Goal: Task Accomplishment & Management: Complete application form

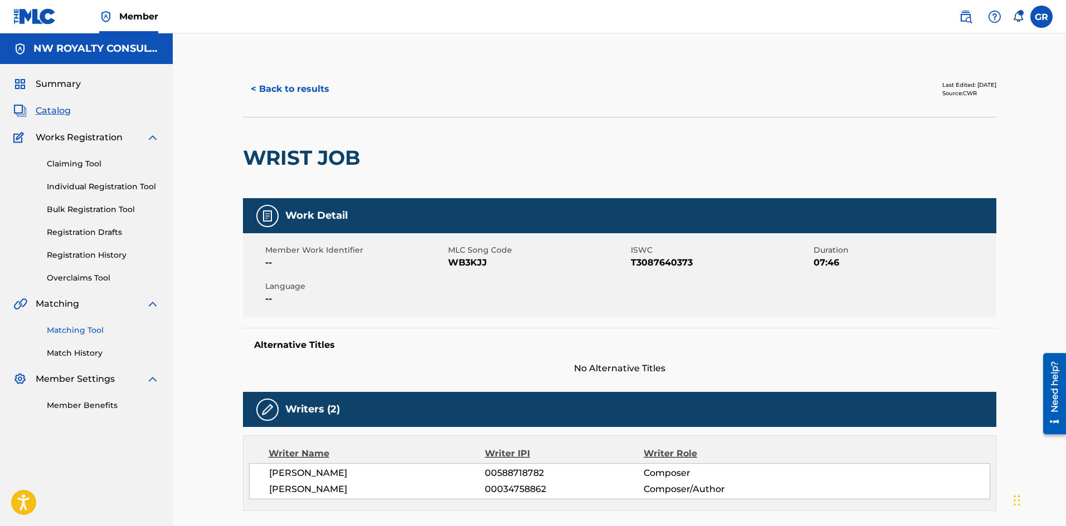
click at [85, 334] on link "Matching Tool" at bounding box center [103, 331] width 113 height 12
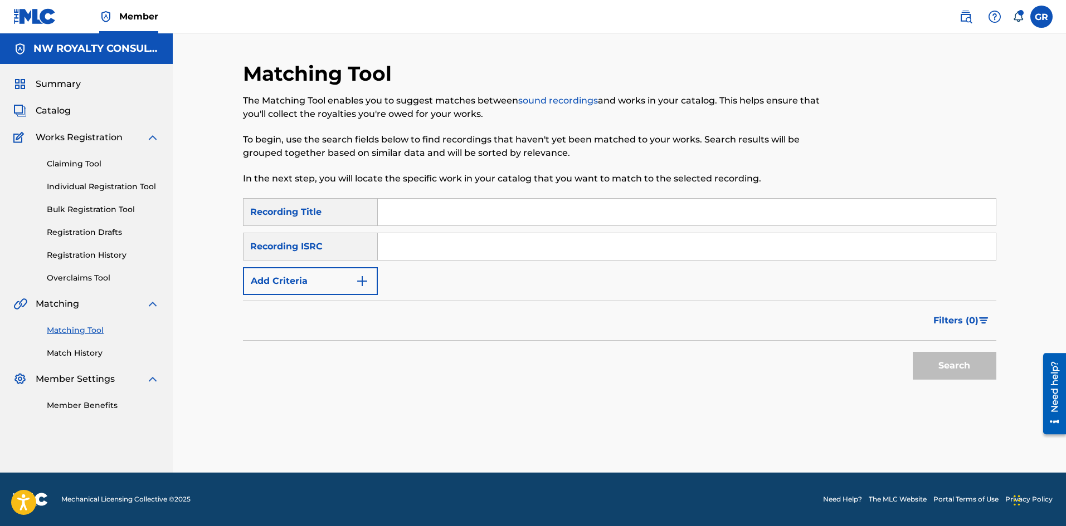
click at [400, 207] on input "Search Form" at bounding box center [687, 212] width 618 height 27
paste input "ROCK SUH"
type input "ROCK SUH"
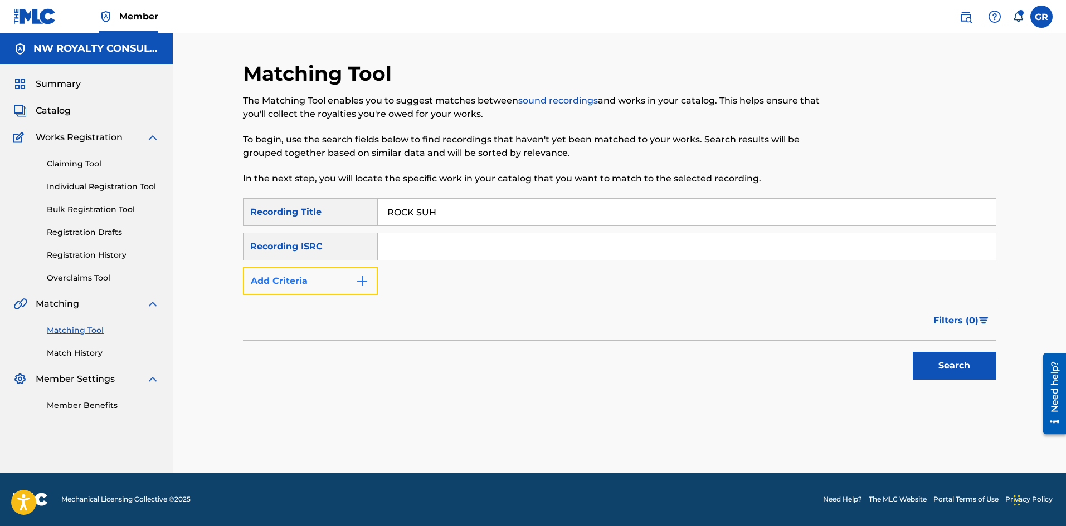
click at [357, 267] on button "Add Criteria" at bounding box center [310, 281] width 135 height 28
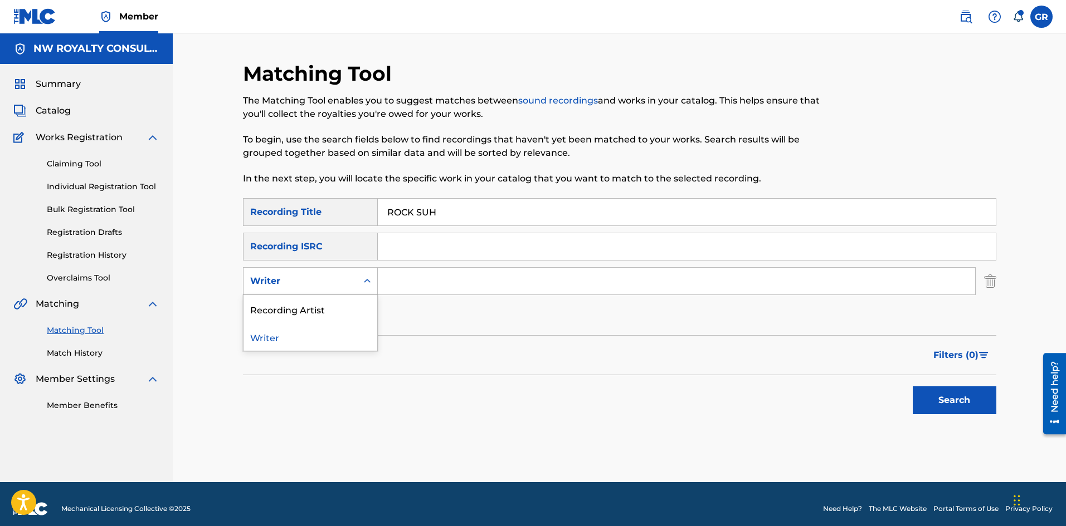
click at [357, 267] on div "Writer" at bounding box center [310, 281] width 135 height 28
click at [312, 307] on div "Recording Artist" at bounding box center [310, 309] width 134 height 28
click at [407, 284] on input "Search Form" at bounding box center [676, 281] width 597 height 27
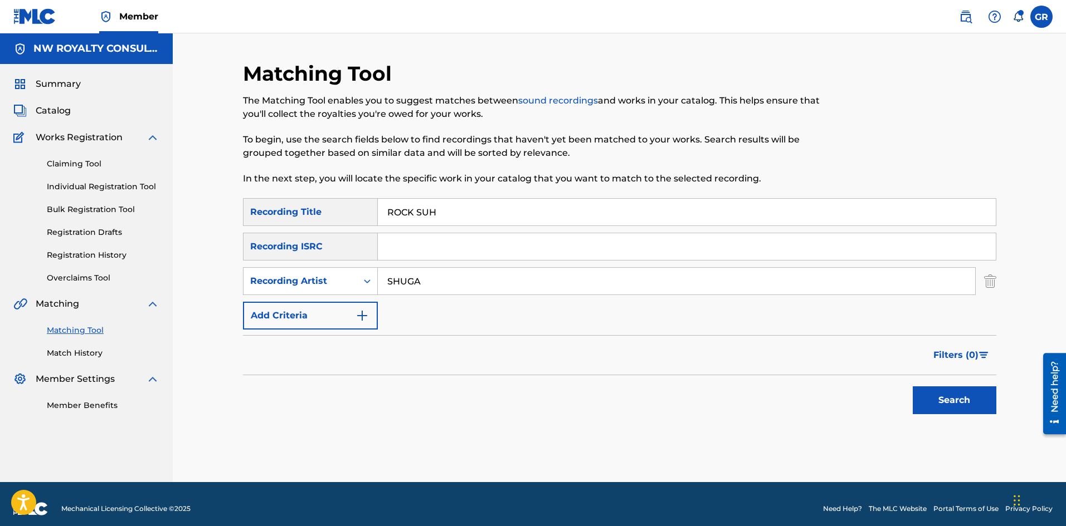
type input "SHUGA"
click at [912, 387] on button "Search" at bounding box center [954, 401] width 84 height 28
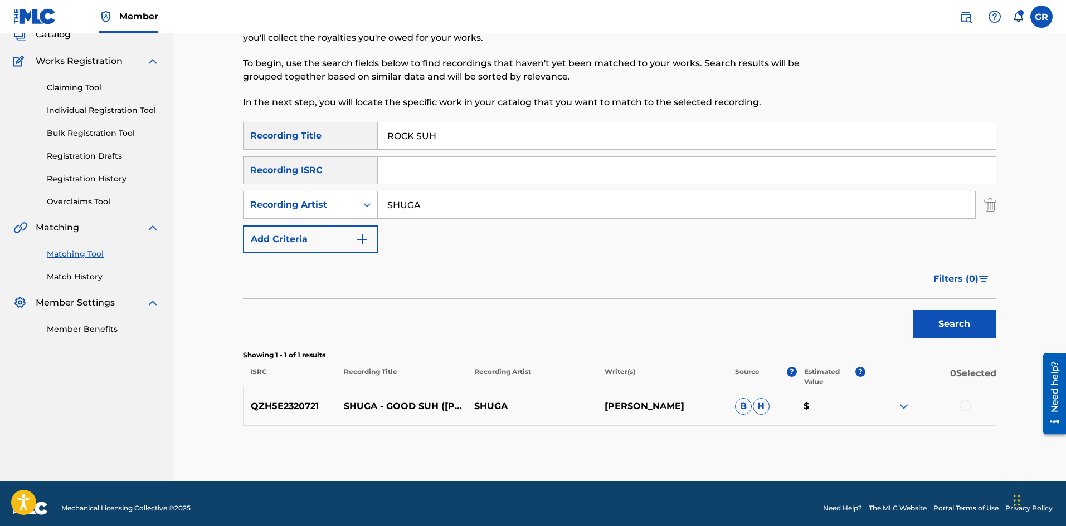
scroll to position [85, 0]
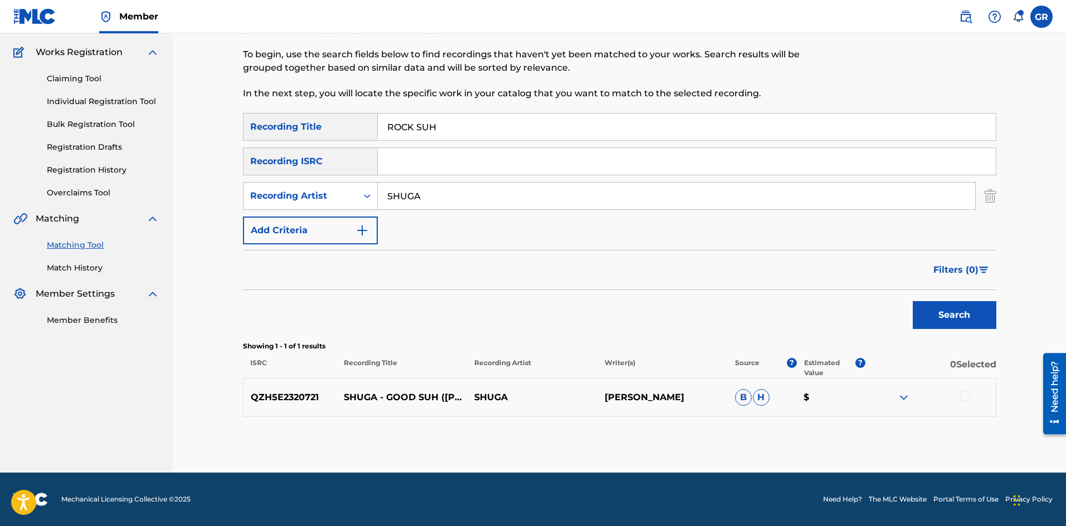
drag, startPoint x: 252, startPoint y: 398, endPoint x: 711, endPoint y: 397, distance: 459.0
click at [711, 397] on div "QZH5E2320721 SHUGA - GOOD SUH (MARSHALL NEEKO REMIX) 2023 SHUGA MARSHALL NEEKO …" at bounding box center [619, 397] width 753 height 39
copy div "QZH5E2320721 SHUGA - GOOD SUH (MARSHALL NEEKO REMIX) 2023 SHUGA MARSHALL NEEKO"
click at [905, 397] on img at bounding box center [903, 397] width 13 height 13
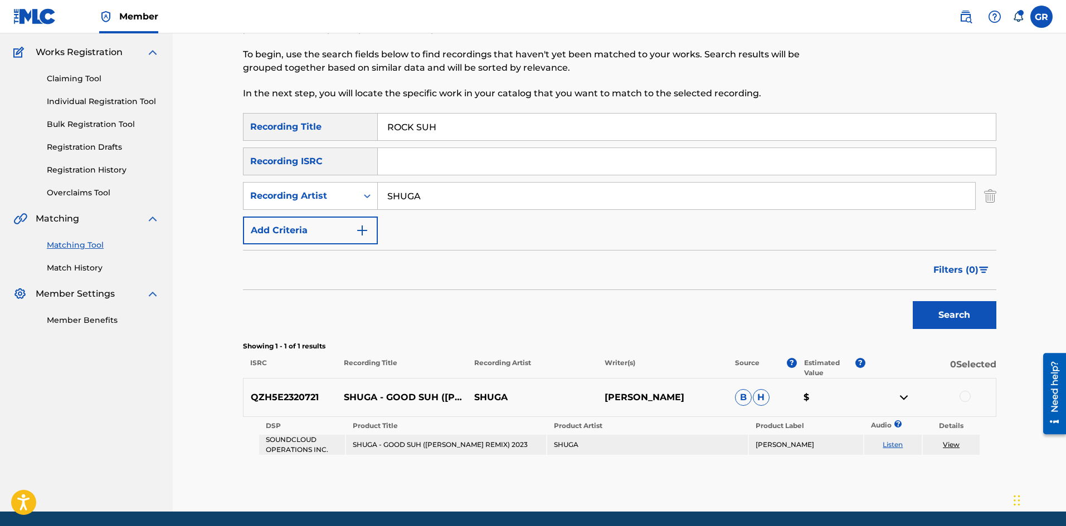
click at [893, 446] on link "Listen" at bounding box center [892, 445] width 20 height 8
click at [968, 396] on div at bounding box center [964, 396] width 11 height 11
click at [952, 443] on link "View" at bounding box center [950, 445] width 17 height 8
drag, startPoint x: 458, startPoint y: 124, endPoint x: 358, endPoint y: 120, distance: 100.4
click at [358, 120] on div "SearchWithCriteria249ef37b-2012-4310-b6ff-f1c78ac78104 Recording Title ROCK SUH" at bounding box center [619, 127] width 753 height 28
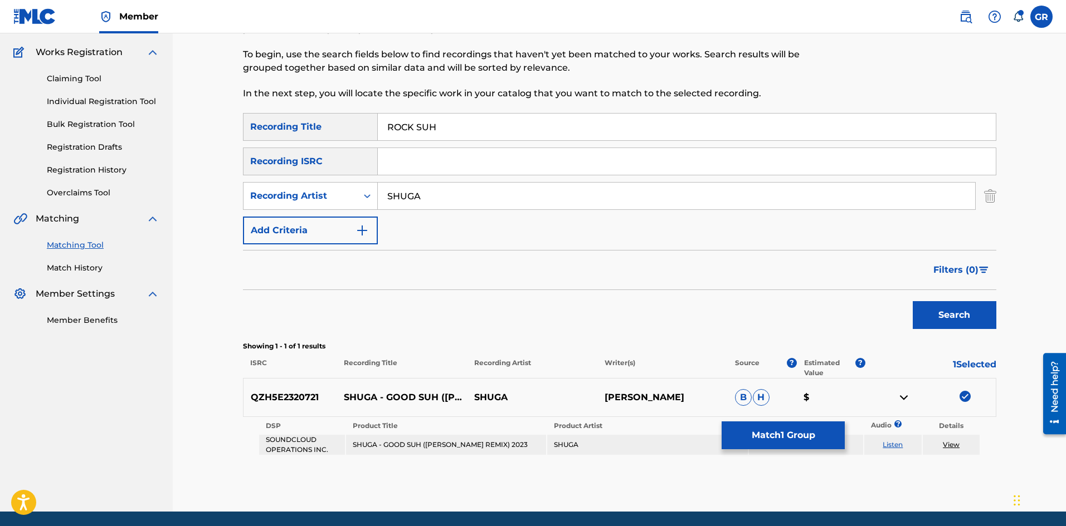
drag, startPoint x: 423, startPoint y: 128, endPoint x: 595, endPoint y: 141, distance: 172.0
click at [595, 141] on div "SearchWithCriteria249ef37b-2012-4310-b6ff-f1c78ac78104 Recording Title ROCK SUH…" at bounding box center [619, 178] width 753 height 131
click at [802, 432] on button "Match 1 Group" at bounding box center [782, 436] width 123 height 28
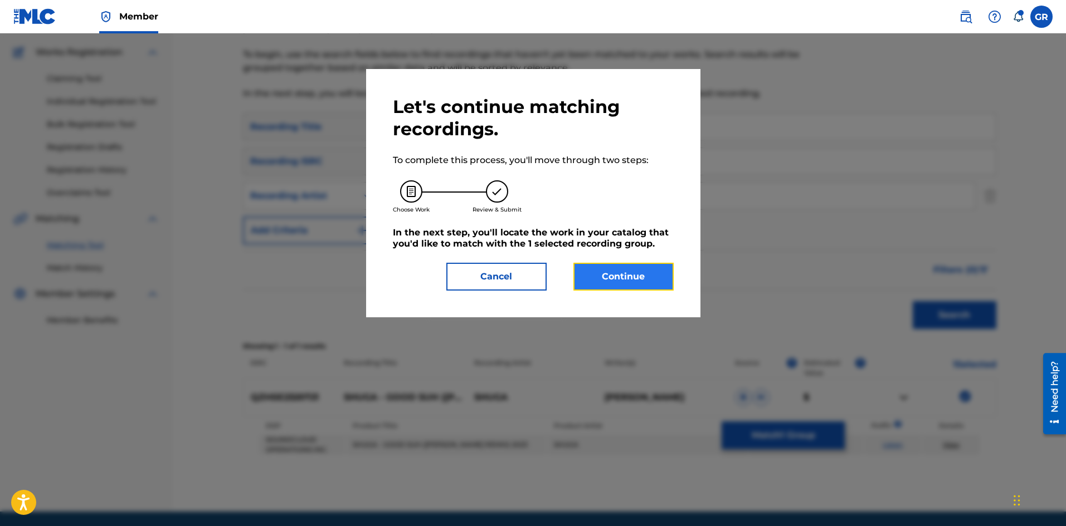
click at [653, 279] on button "Continue" at bounding box center [623, 277] width 100 height 28
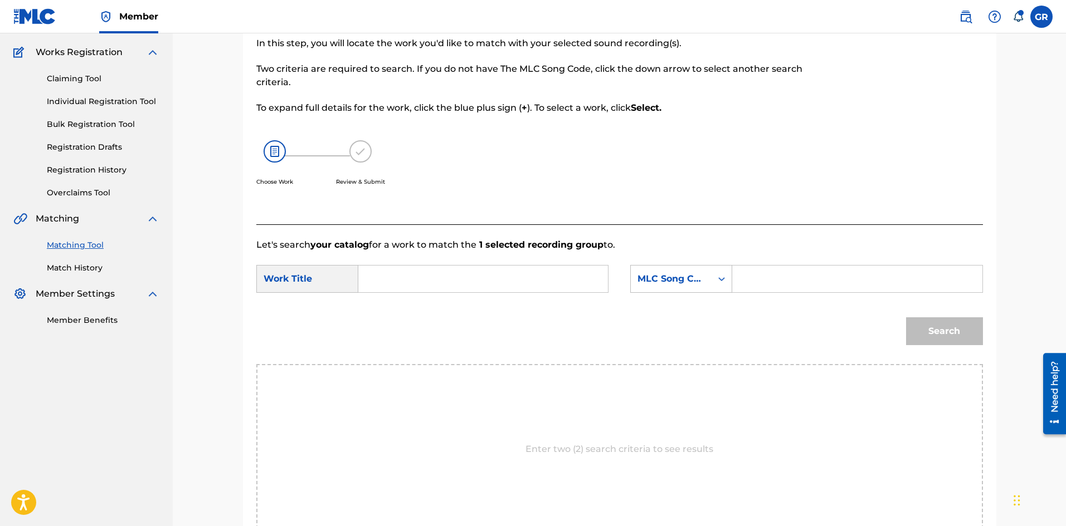
click at [379, 281] on input "Search Form" at bounding box center [483, 279] width 231 height 27
type input "ROCK SUH"
click at [768, 275] on input "Search Form" at bounding box center [856, 279] width 231 height 27
type input "RA7ZMX"
click at [906, 317] on button "Search" at bounding box center [944, 331] width 77 height 28
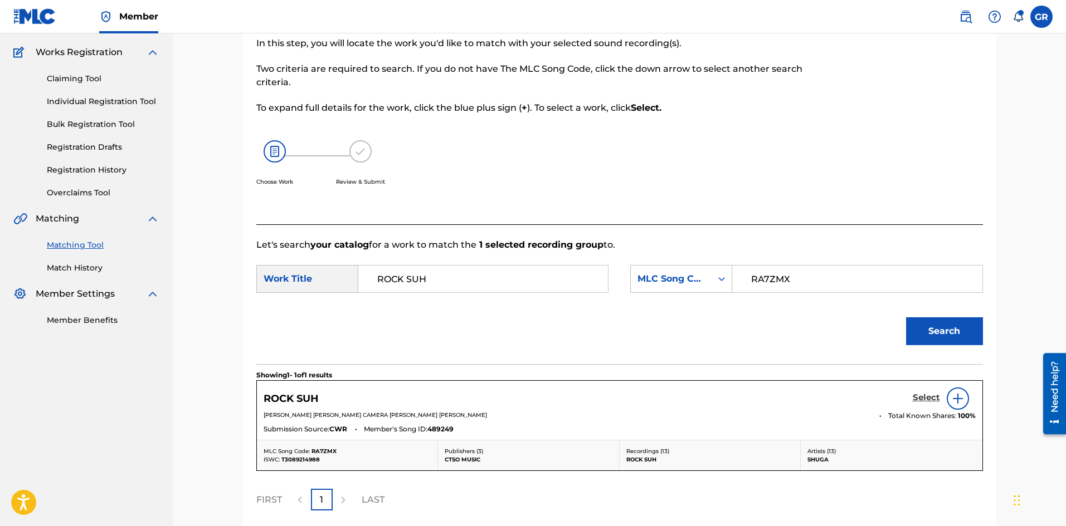
click at [925, 398] on h5 "Select" at bounding box center [925, 398] width 27 height 11
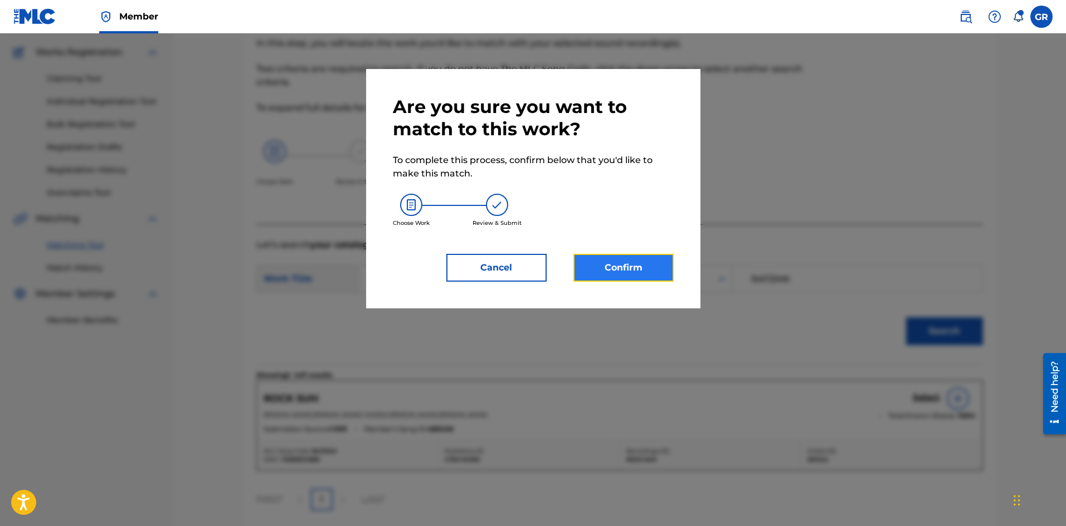
click at [632, 268] on button "Confirm" at bounding box center [623, 268] width 100 height 28
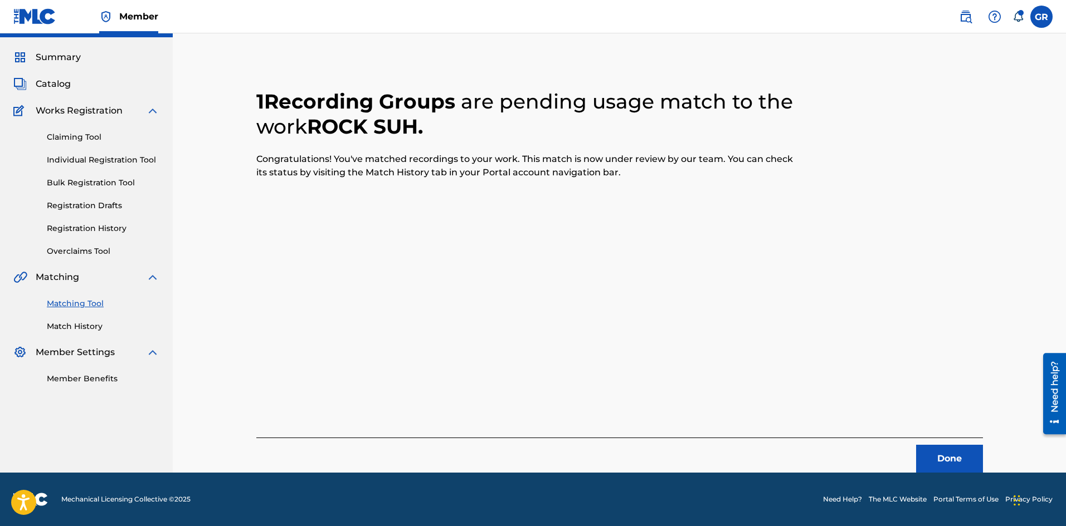
scroll to position [27, 0]
click at [947, 454] on button "Done" at bounding box center [949, 459] width 67 height 28
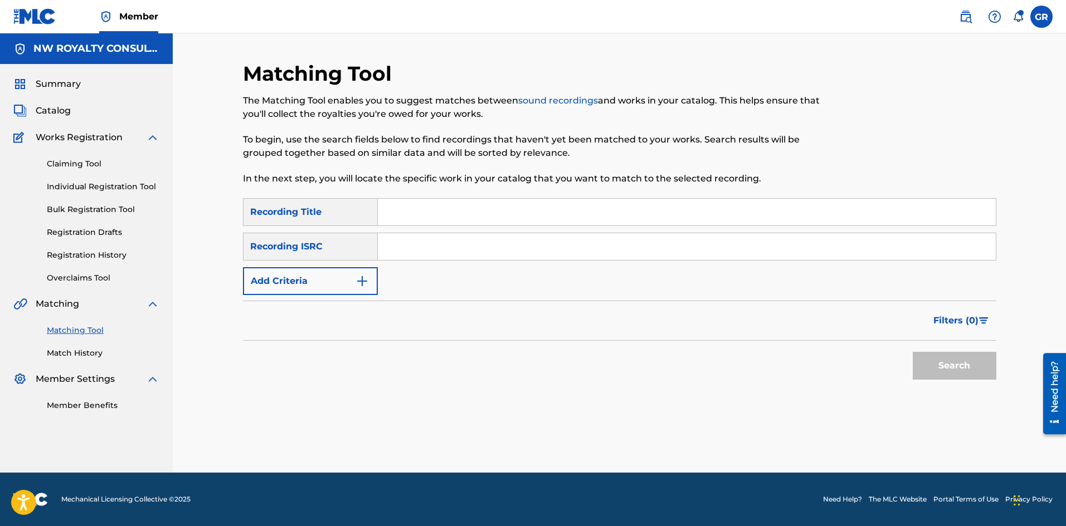
scroll to position [0, 0]
click at [410, 211] on input "Search Form" at bounding box center [687, 212] width 618 height 27
paste input "FUCK THAT QUICK"
type input "FUCK THAT QUICK"
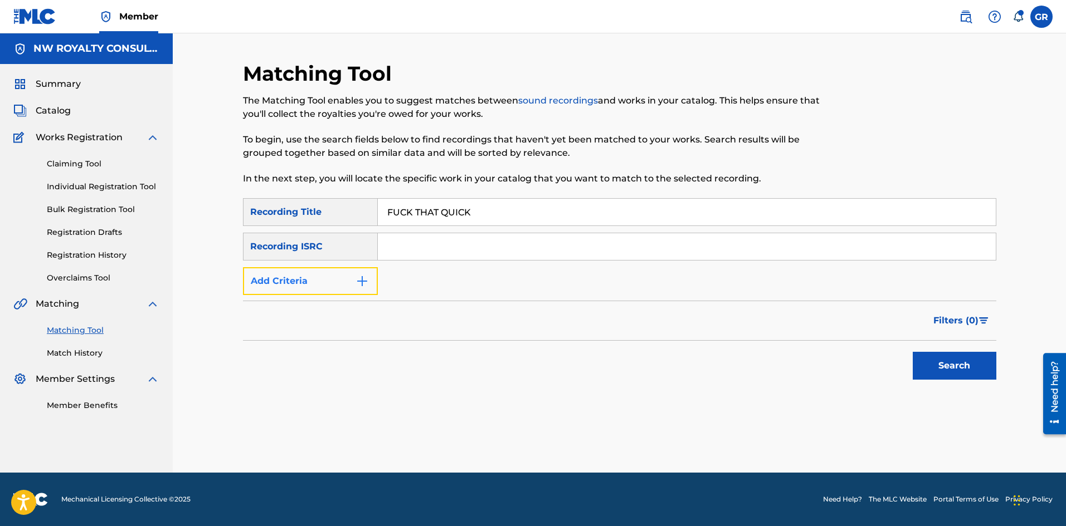
click at [369, 285] on button "Add Criteria" at bounding box center [310, 281] width 135 height 28
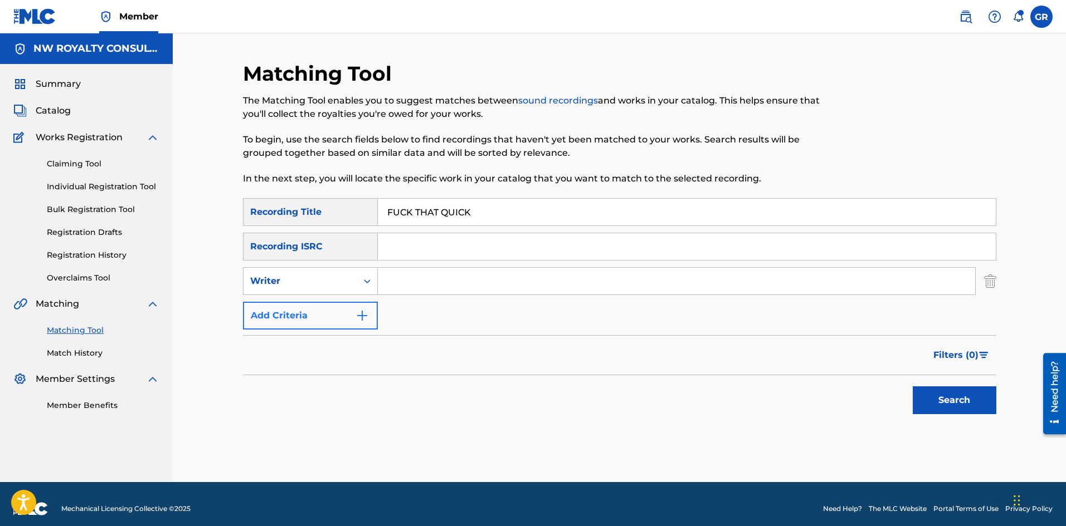
click at [369, 285] on icon "Search Form" at bounding box center [367, 281] width 11 height 11
click at [320, 307] on div "Recording Artist" at bounding box center [310, 309] width 134 height 28
click at [407, 284] on input "Search Form" at bounding box center [676, 281] width 597 height 27
type input "AIDONIA"
click at [965, 399] on button "Search" at bounding box center [954, 401] width 84 height 28
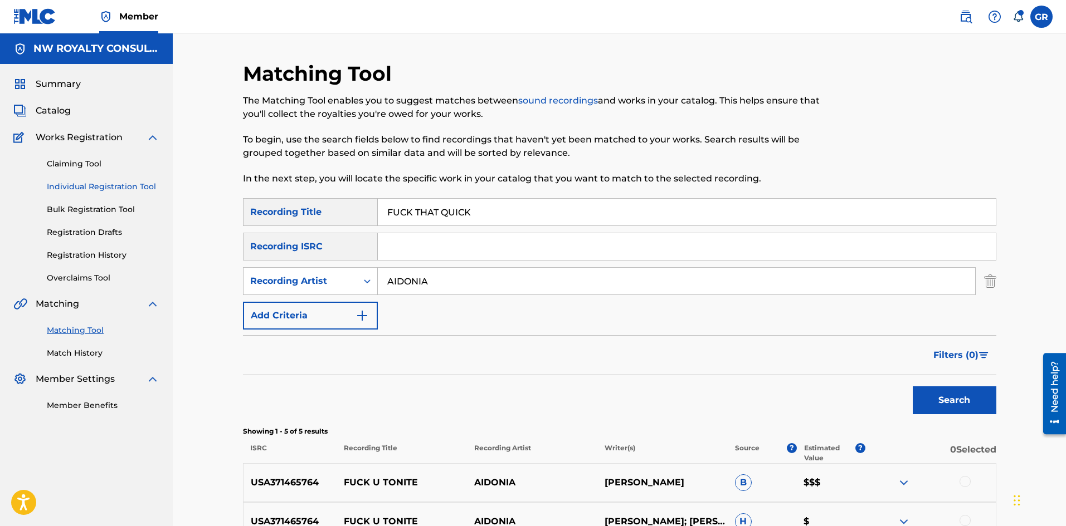
click at [106, 188] on link "Individual Registration Tool" at bounding box center [103, 187] width 113 height 12
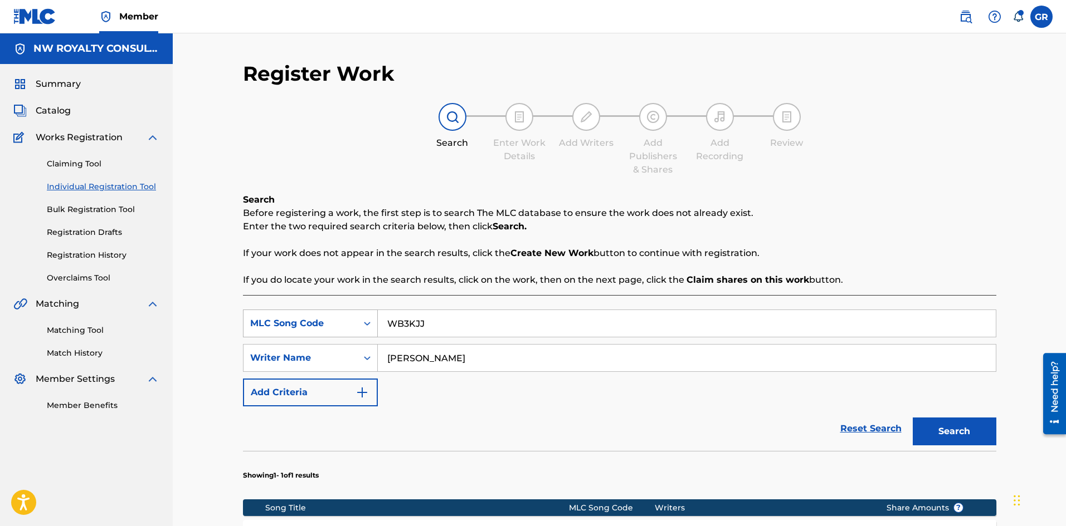
drag, startPoint x: 453, startPoint y: 328, endPoint x: 365, endPoint y: 326, distance: 88.0
click at [356, 325] on div "SearchWithCriteria870c8487-113a-4719-9f7d-afa1f07664d1 MLC Song Code WB3KJJ" at bounding box center [619, 324] width 753 height 28
paste input "MANSA MUSA"
type input "MANSA MUSA"
drag, startPoint x: 450, startPoint y: 367, endPoint x: 351, endPoint y: 363, distance: 98.1
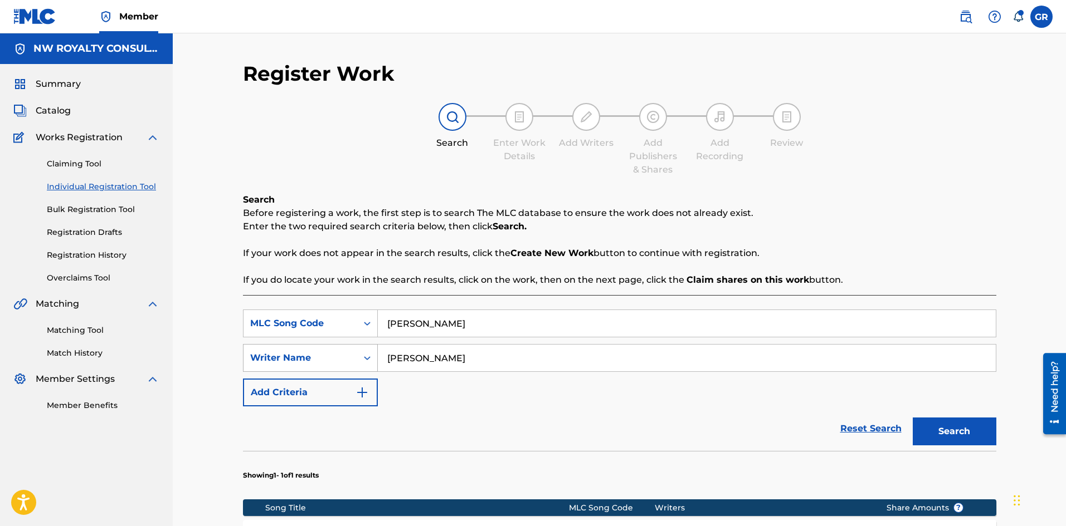
click at [351, 363] on div "SearchWithCriteriaa917c961-f3cf-4a2c-bfc9-bffaa48523aa Writer Name REES" at bounding box center [619, 358] width 753 height 28
paste input "ADIDJA AZIM PALMER"
type input "ADIDJA AZIM PALMER"
click at [970, 433] on button "Search" at bounding box center [954, 432] width 84 height 28
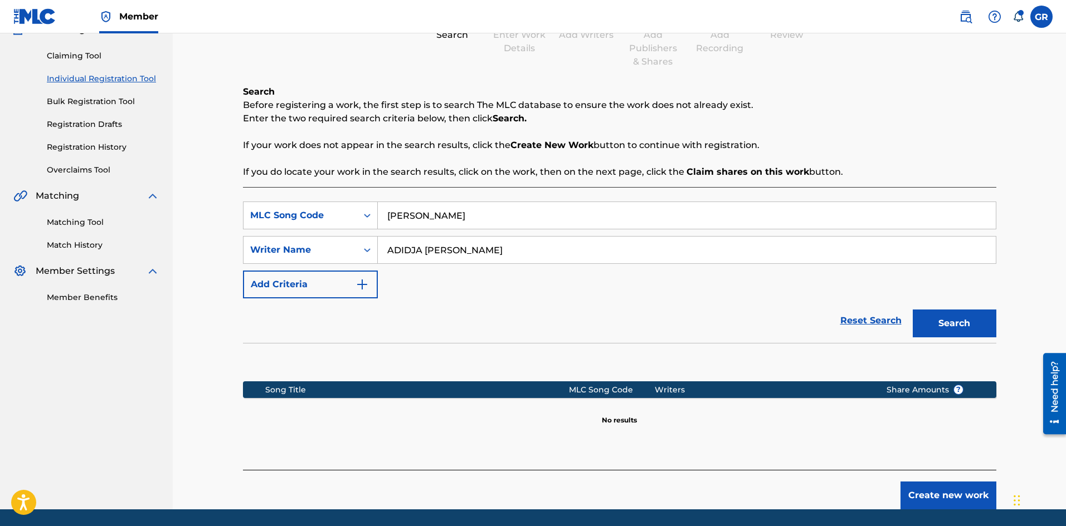
scroll to position [145, 0]
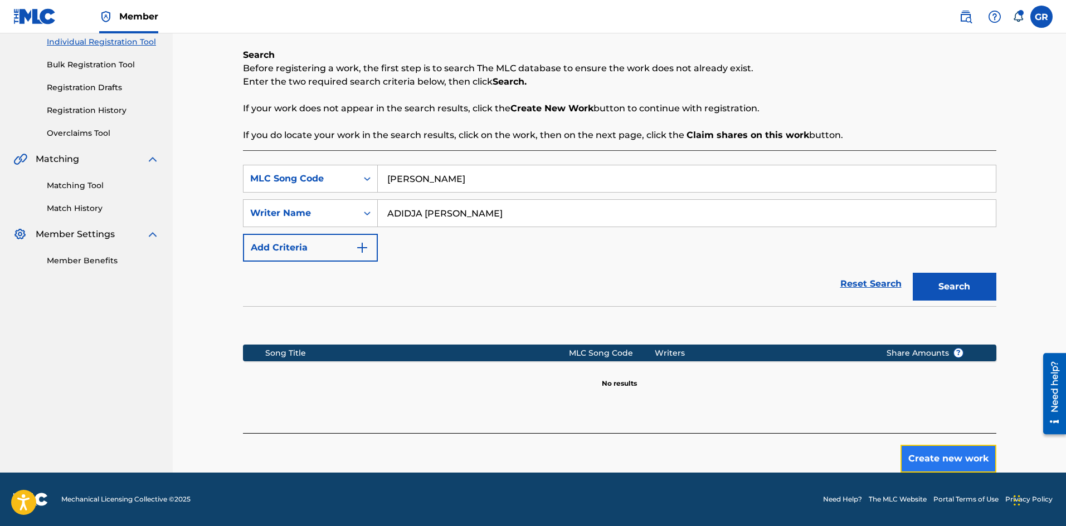
click at [946, 461] on button "Create new work" at bounding box center [948, 459] width 96 height 28
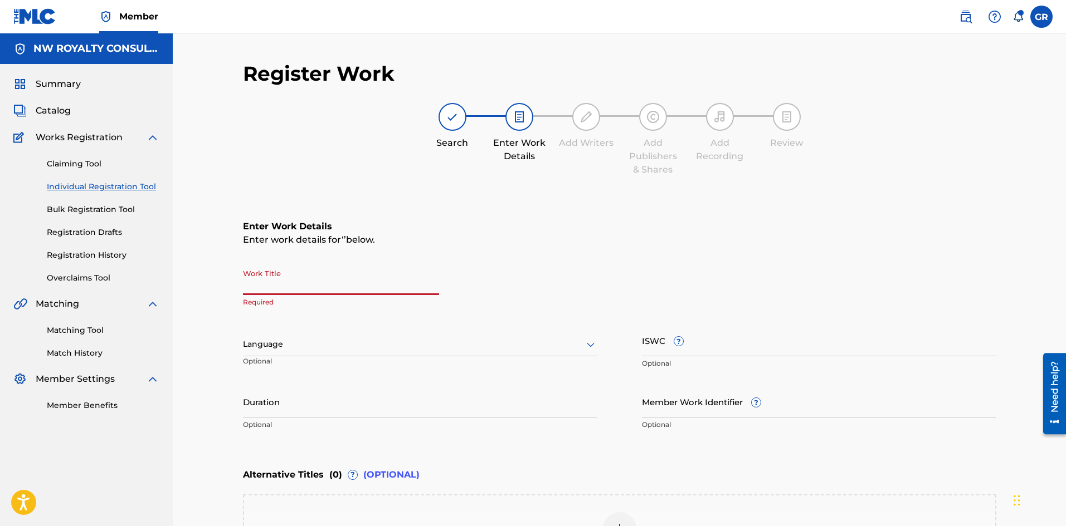
click at [260, 278] on input "Work Title" at bounding box center [341, 279] width 196 height 32
paste input "MANSA MUSA"
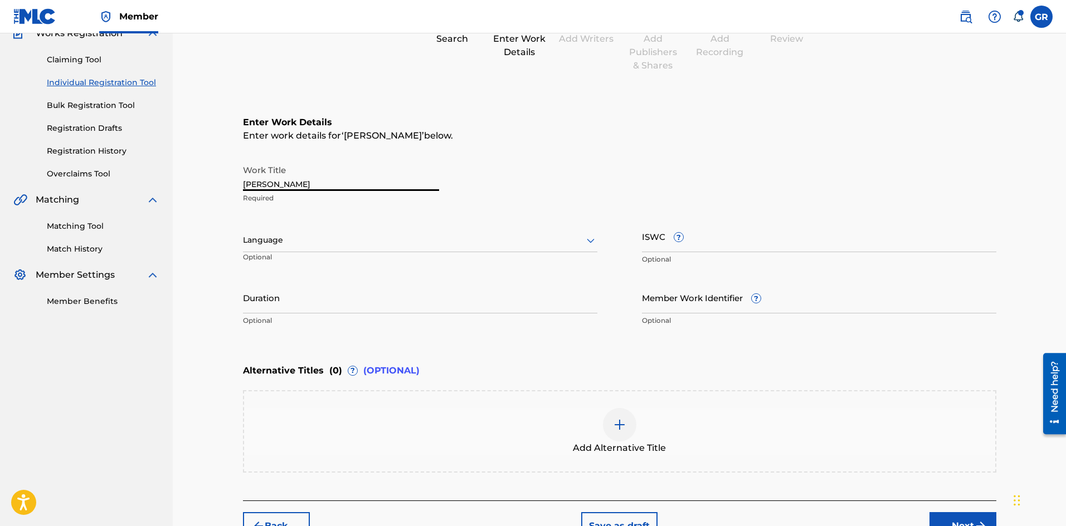
scroll to position [167, 0]
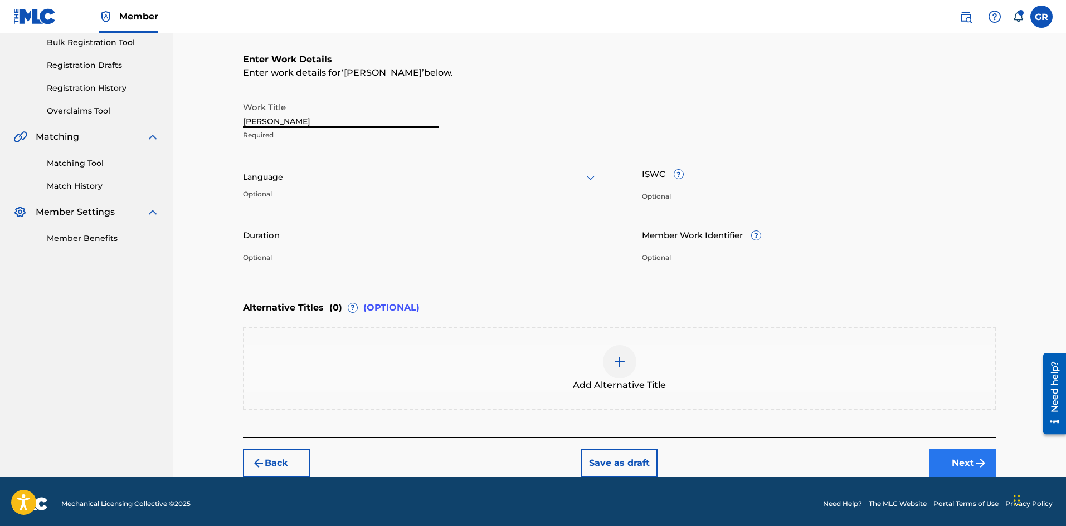
type input "MANSA MUSA"
click at [959, 465] on button "Next" at bounding box center [962, 464] width 67 height 28
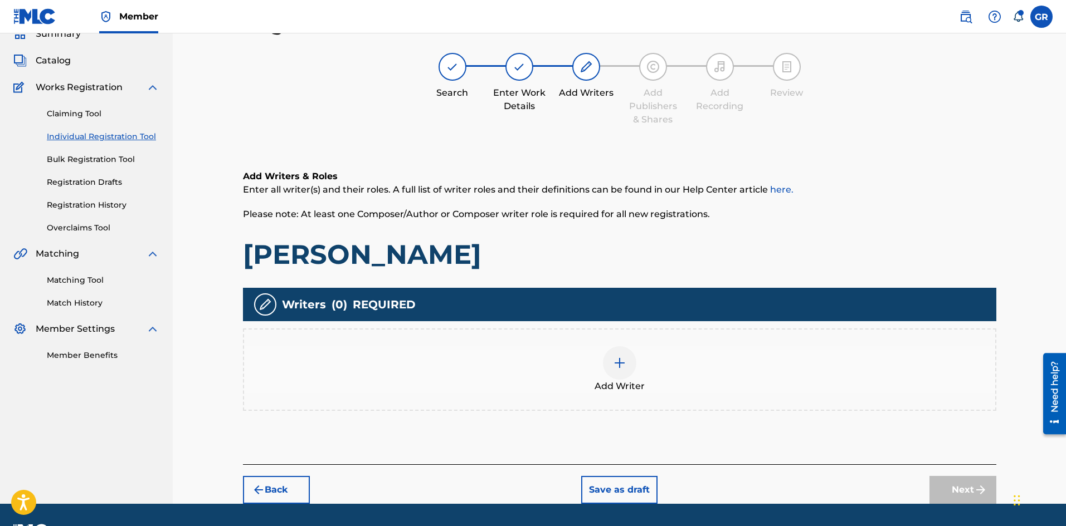
scroll to position [81, 0]
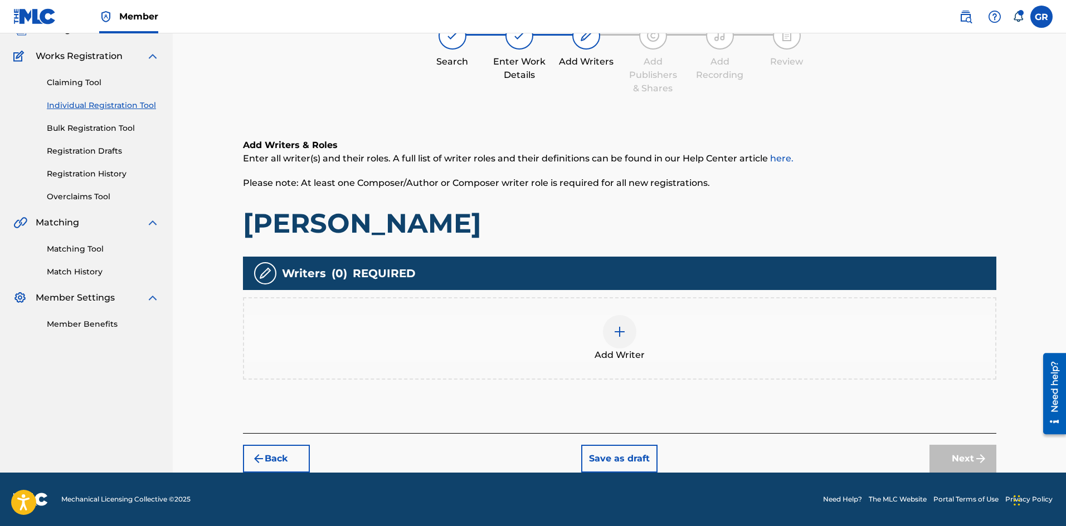
click at [624, 333] on img at bounding box center [619, 331] width 13 height 13
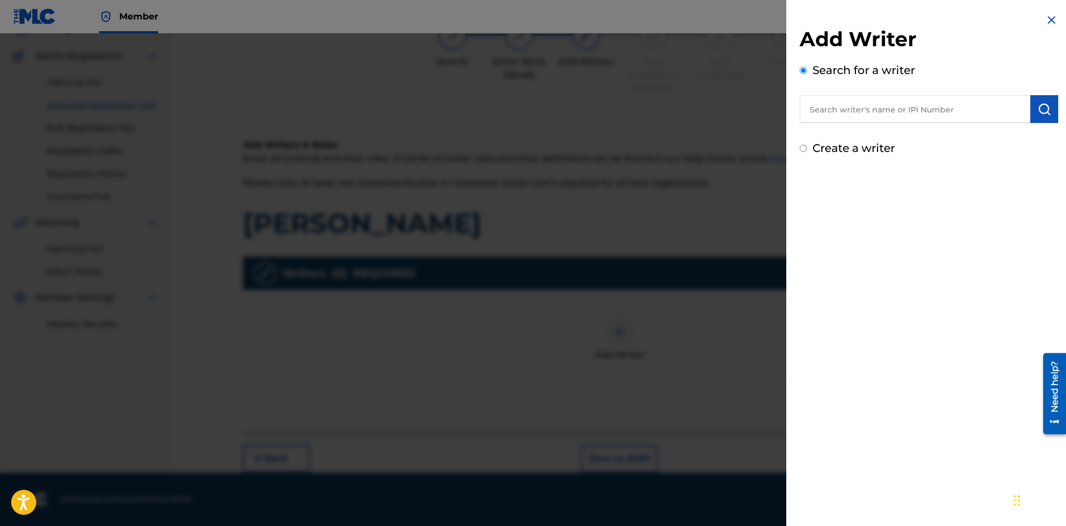
click at [851, 104] on input "text" at bounding box center [914, 109] width 231 height 28
paste input "ADIDJA AZIM PALMER"
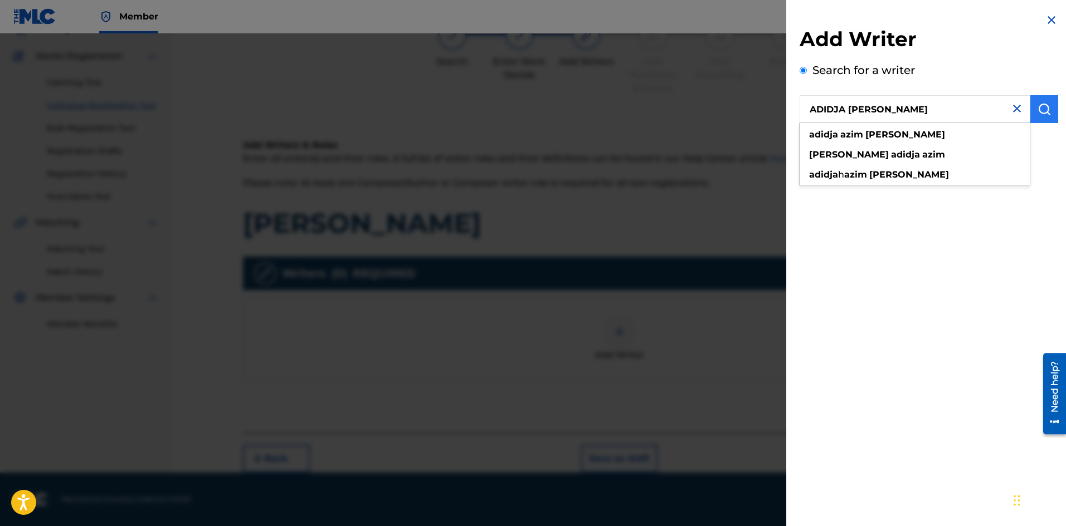
type input "ADIDJA AZIM PALMER"
click at [1045, 104] on img "submit" at bounding box center [1043, 108] width 13 height 13
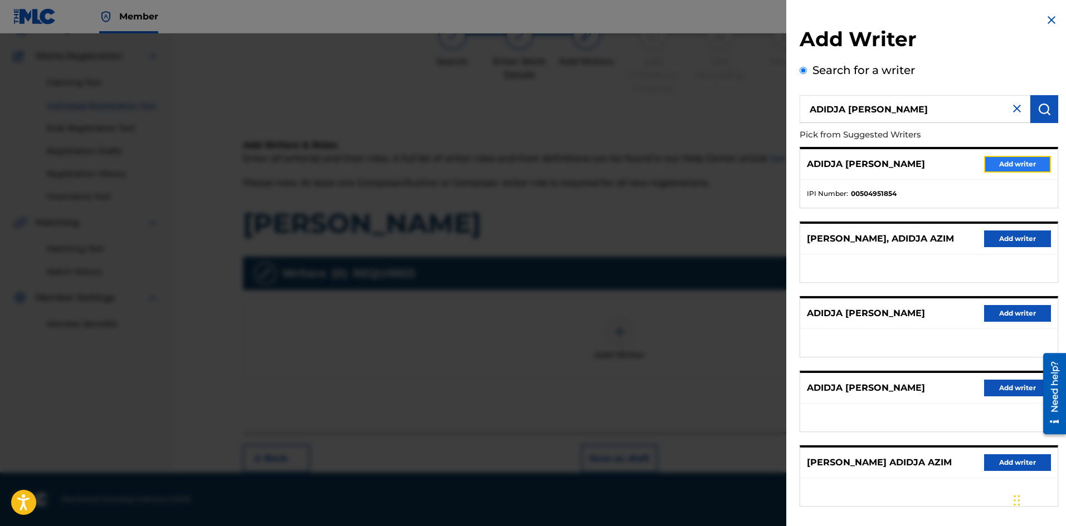
click at [1010, 158] on button "Add writer" at bounding box center [1017, 164] width 67 height 17
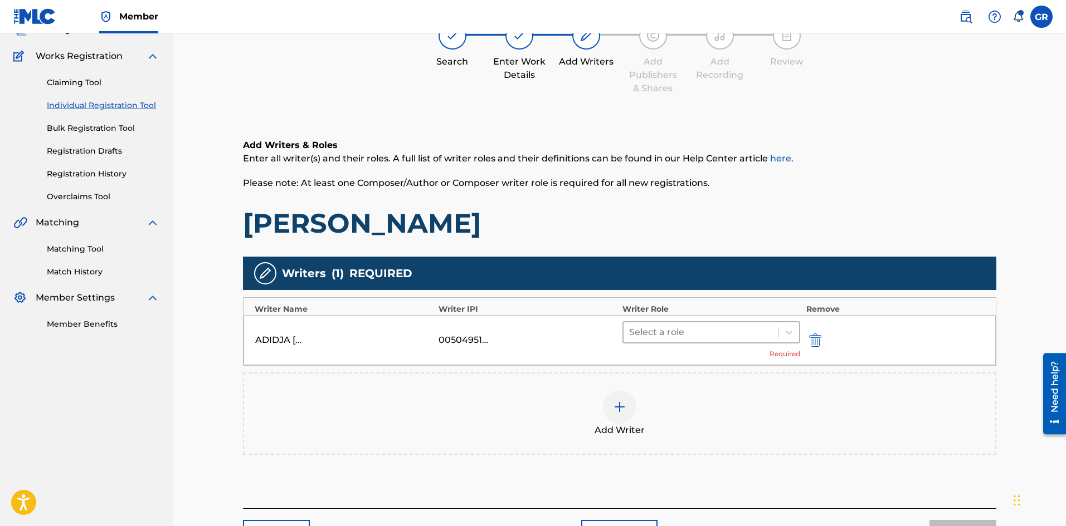
click at [725, 334] on div at bounding box center [701, 333] width 144 height 16
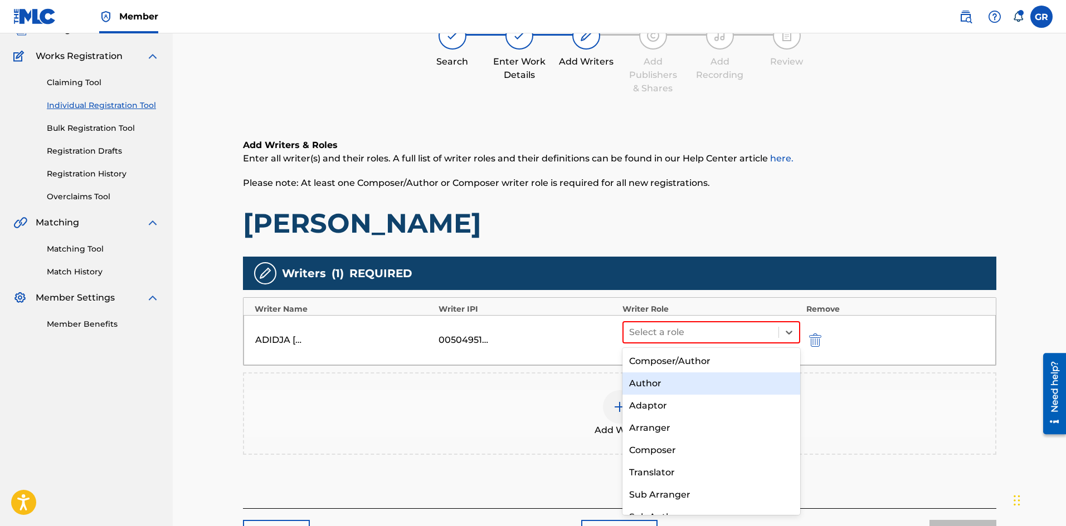
click at [663, 387] on div "Author" at bounding box center [711, 384] width 178 height 22
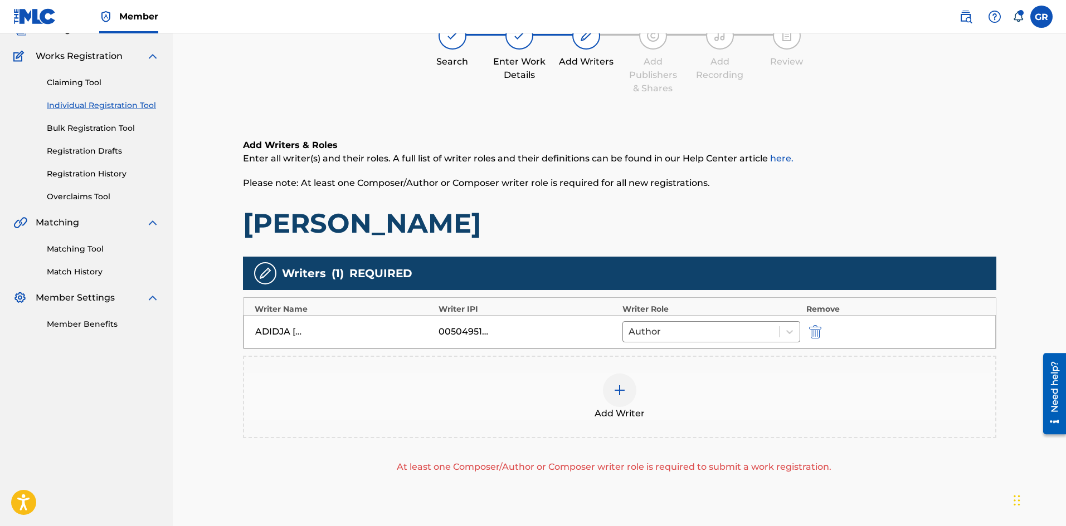
click at [620, 390] on img at bounding box center [619, 390] width 13 height 13
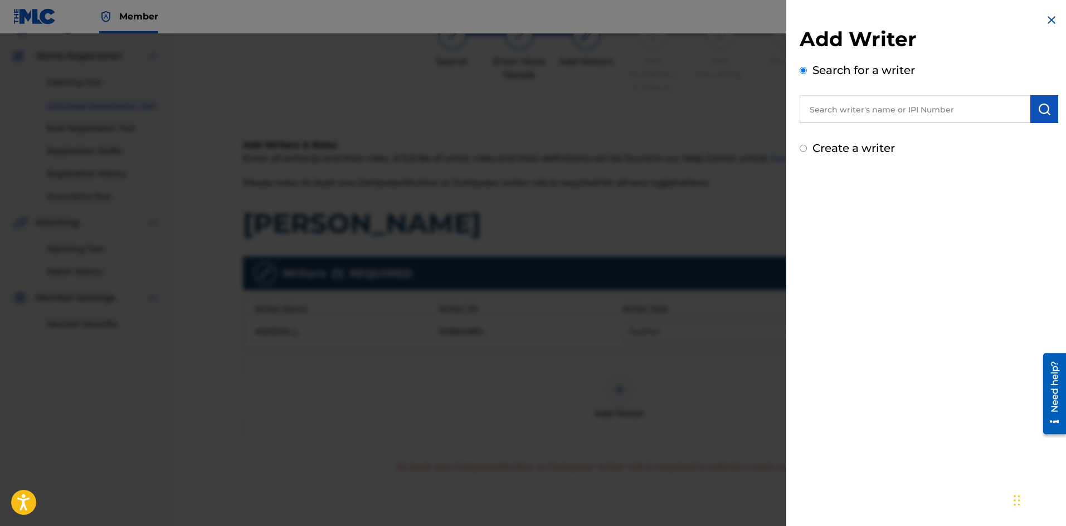
click at [838, 108] on input "text" at bounding box center [914, 109] width 231 height 28
paste input "CHARLES NII ARMAH JNR MENSAH"
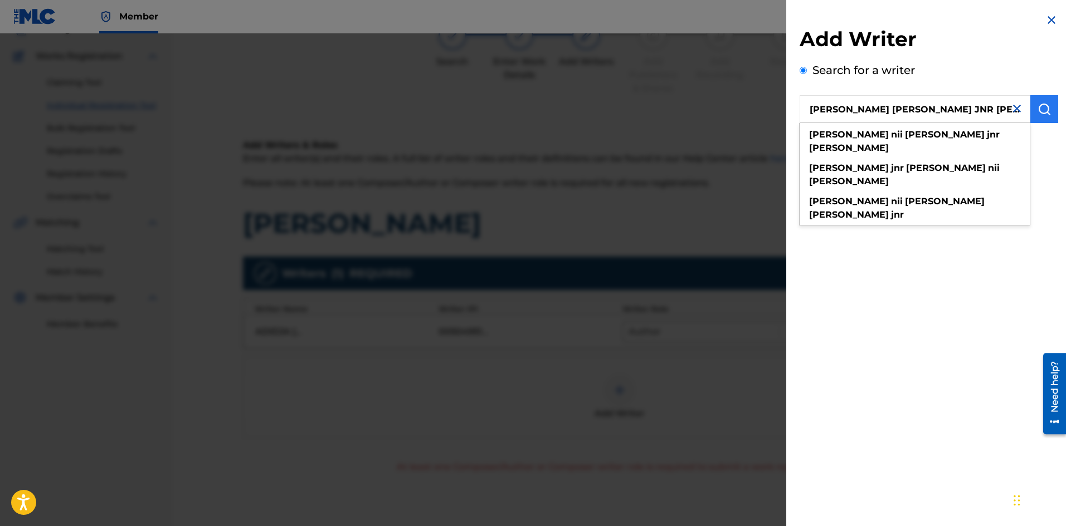
type input "CHARLES NII ARMAH JNR MENSAH"
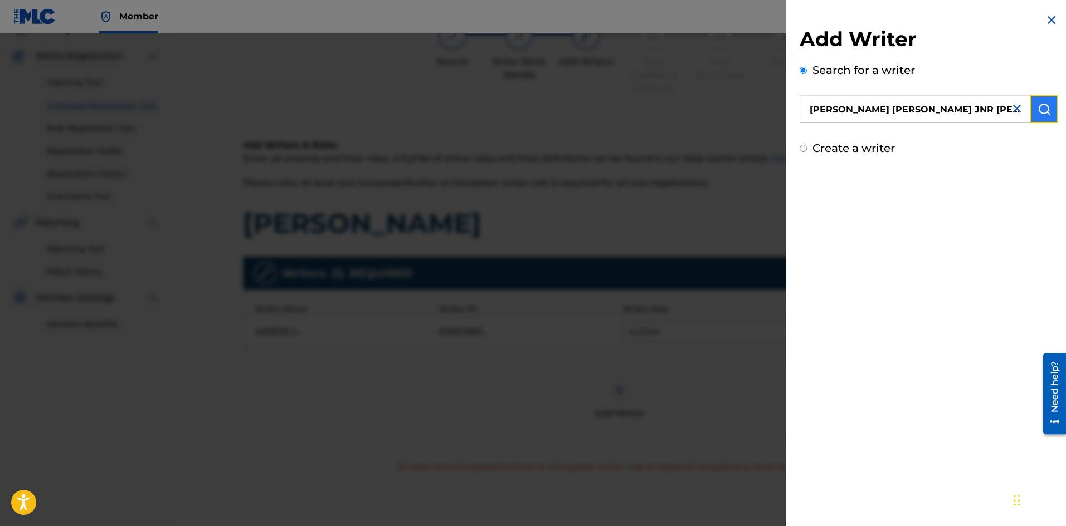
click at [1040, 109] on img "submit" at bounding box center [1043, 108] width 13 height 13
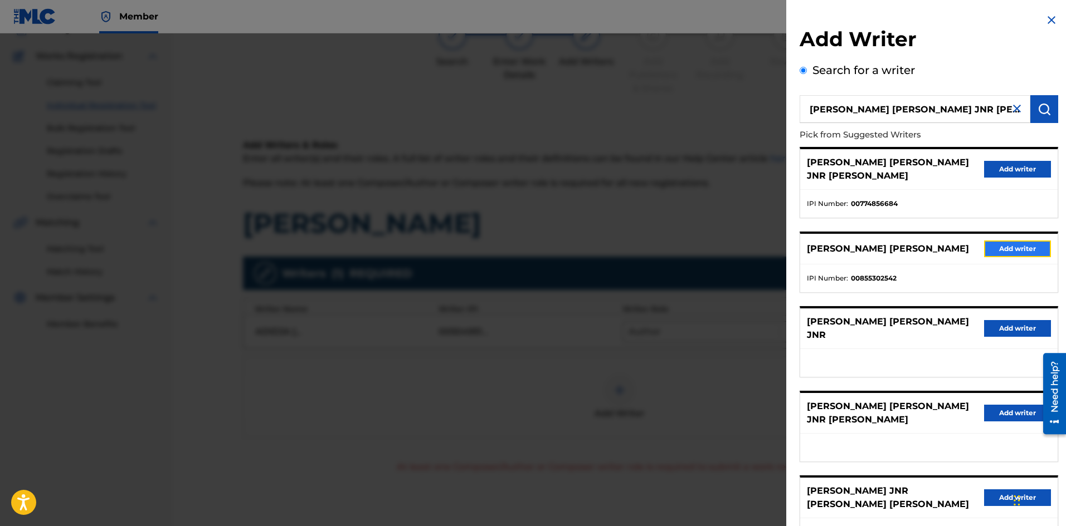
click at [1017, 241] on button "Add writer" at bounding box center [1017, 249] width 67 height 17
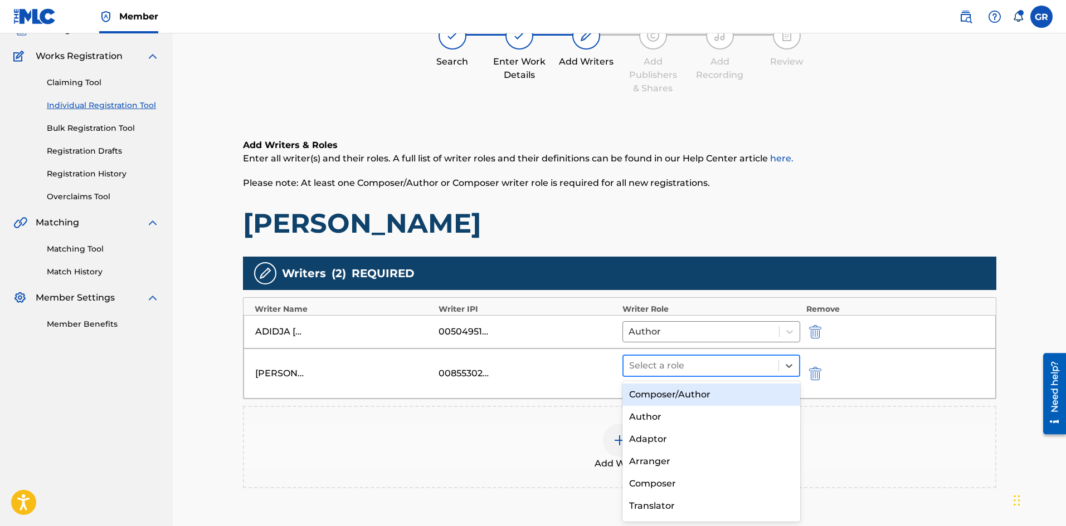
click at [685, 363] on div at bounding box center [701, 366] width 144 height 16
click at [681, 392] on div "Composer/Author" at bounding box center [711, 395] width 178 height 22
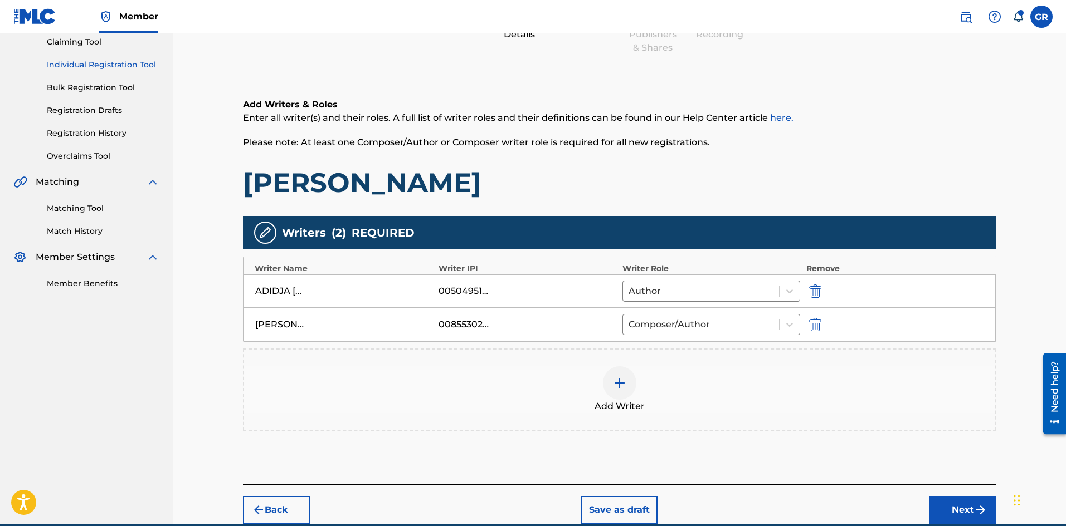
scroll to position [173, 0]
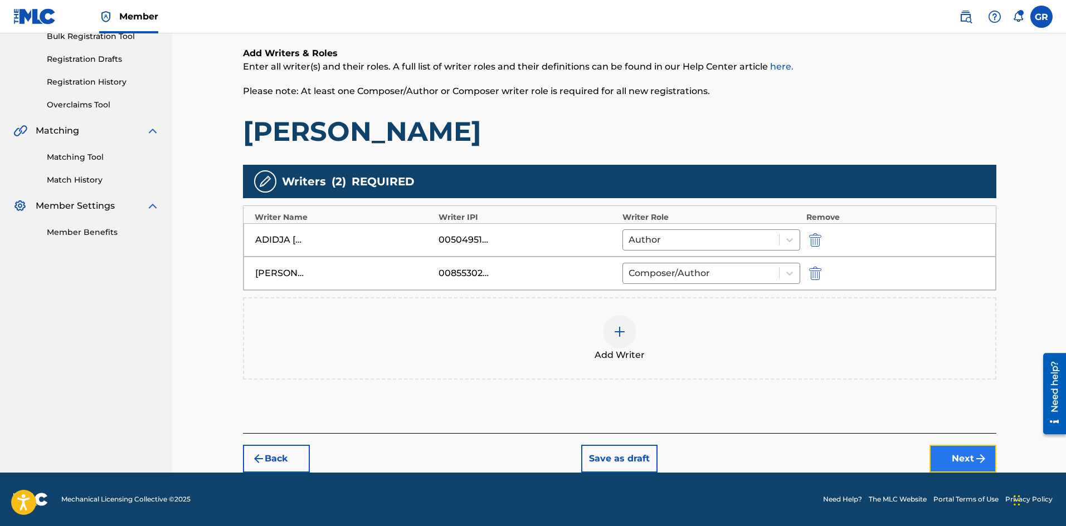
click at [964, 457] on button "Next" at bounding box center [962, 459] width 67 height 28
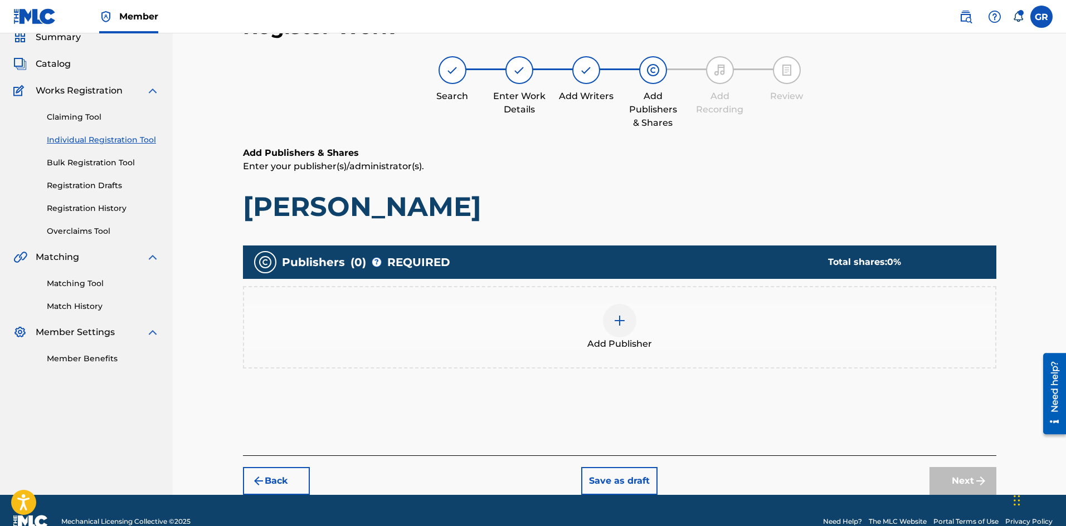
scroll to position [50, 0]
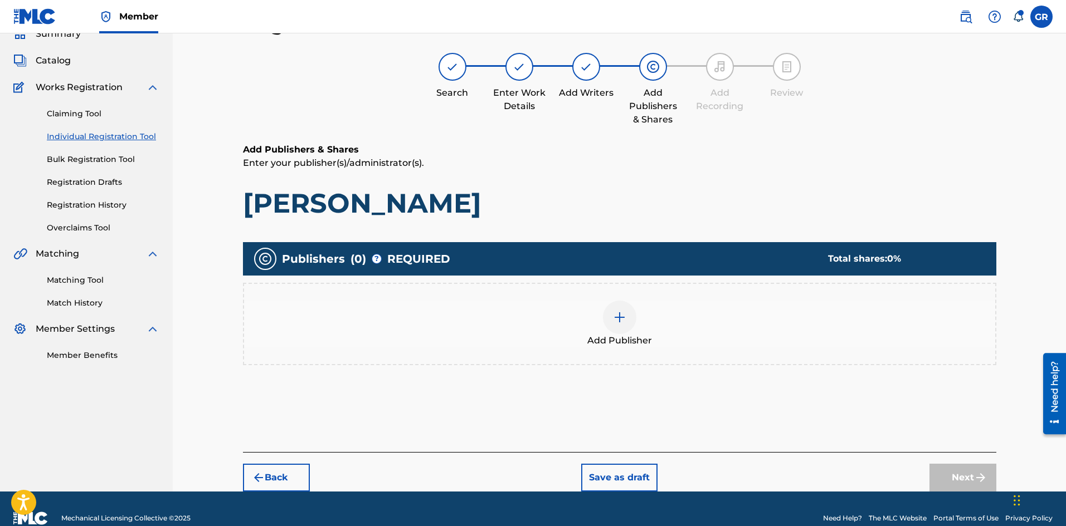
click at [617, 321] on img at bounding box center [619, 317] width 13 height 13
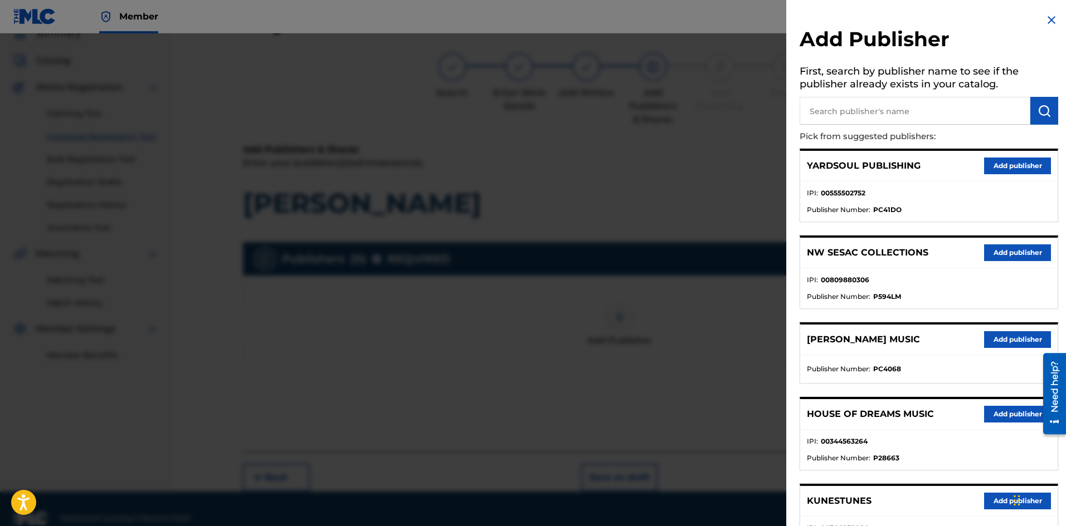
click at [864, 108] on input "text" at bounding box center [914, 111] width 231 height 28
paste input "JACK RUSSELL MUSIC LIMITED"
type input "JACK RUSSELL MUSIC LIMITED"
click at [1038, 110] on img "submit" at bounding box center [1043, 110] width 13 height 13
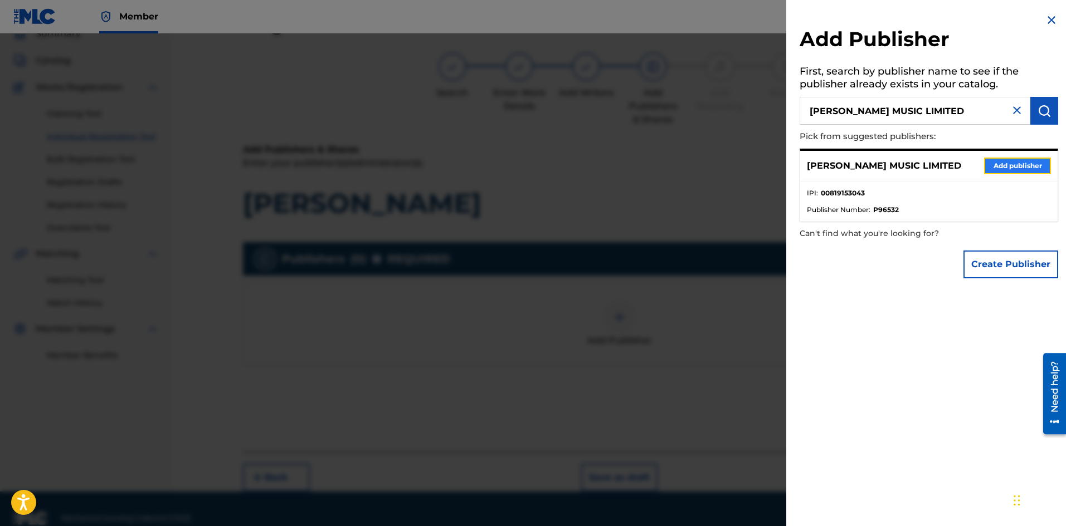
click at [1022, 165] on button "Add publisher" at bounding box center [1017, 166] width 67 height 17
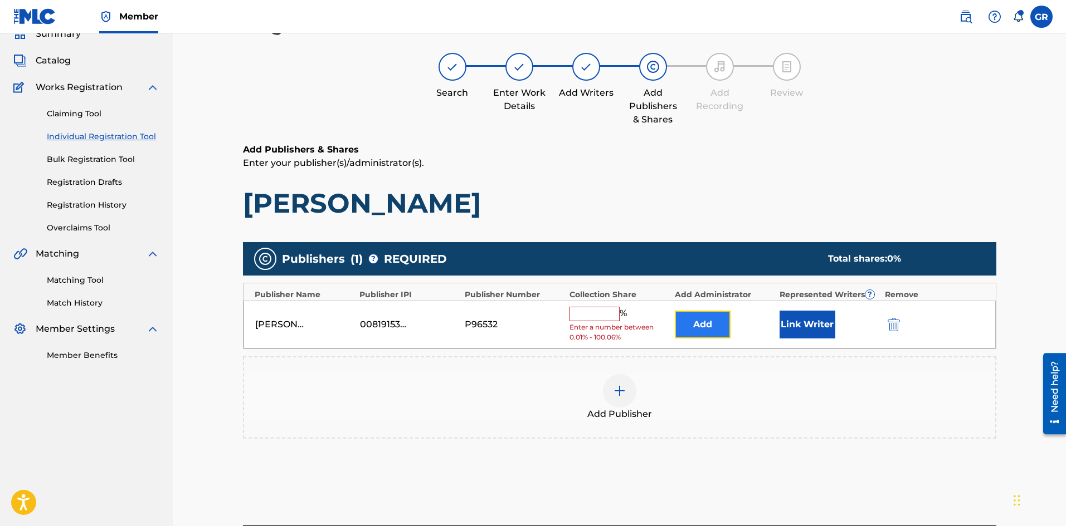
click at [710, 323] on button "Add" at bounding box center [703, 325] width 56 height 28
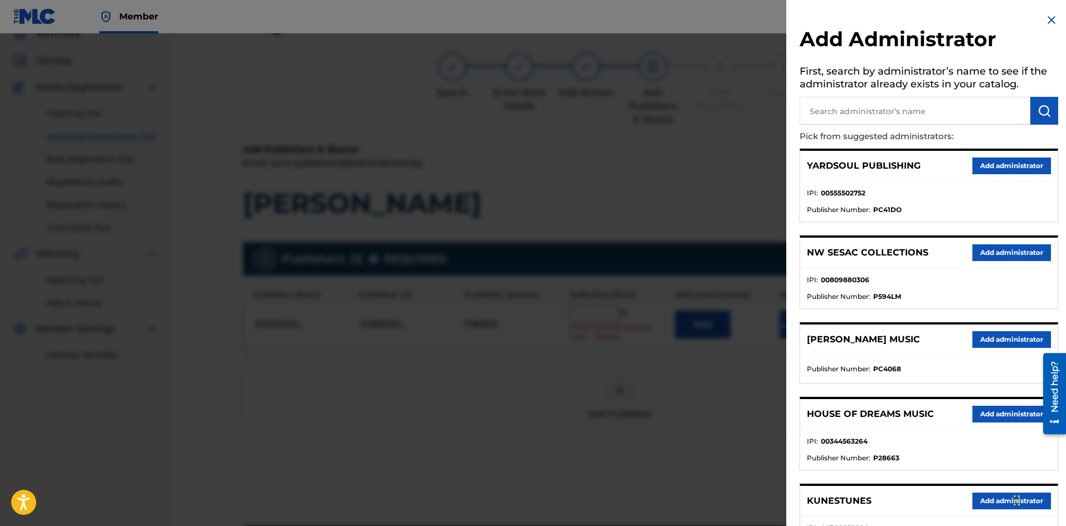
click at [851, 105] on input "text" at bounding box center [914, 111] width 231 height 28
paste input "NW COLLECTIONS"
type input "NW COLLECTIONS"
click at [1041, 109] on img "submit" at bounding box center [1043, 110] width 13 height 13
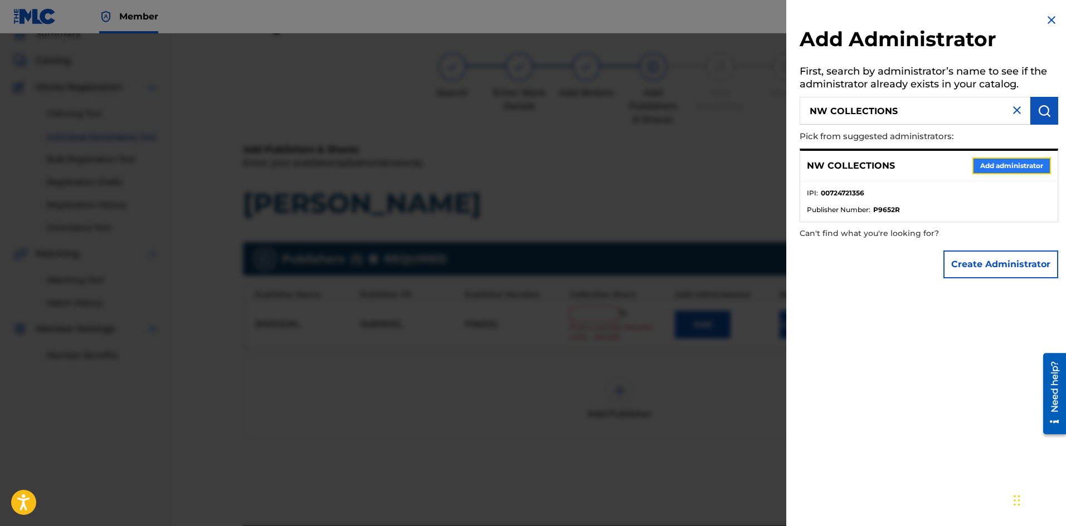
click at [1017, 169] on button "Add administrator" at bounding box center [1011, 166] width 79 height 17
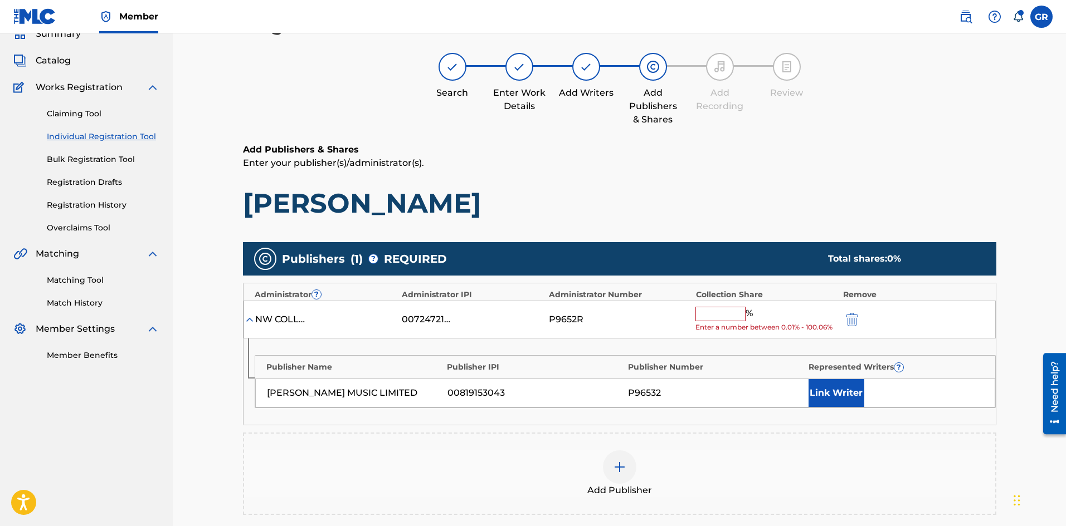
click at [725, 310] on input "text" at bounding box center [720, 314] width 50 height 14
type input "25"
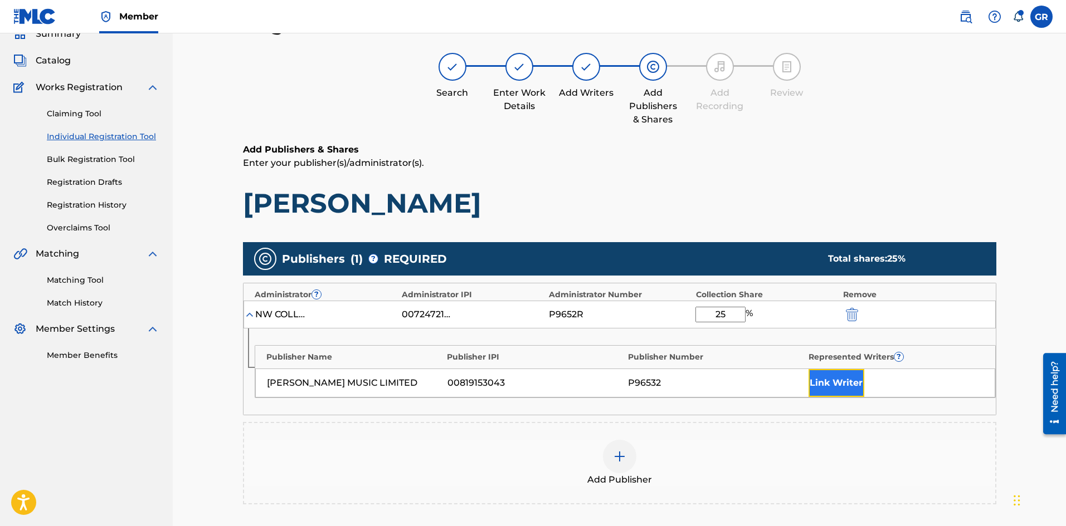
click at [829, 382] on button "Link Writer" at bounding box center [836, 383] width 56 height 28
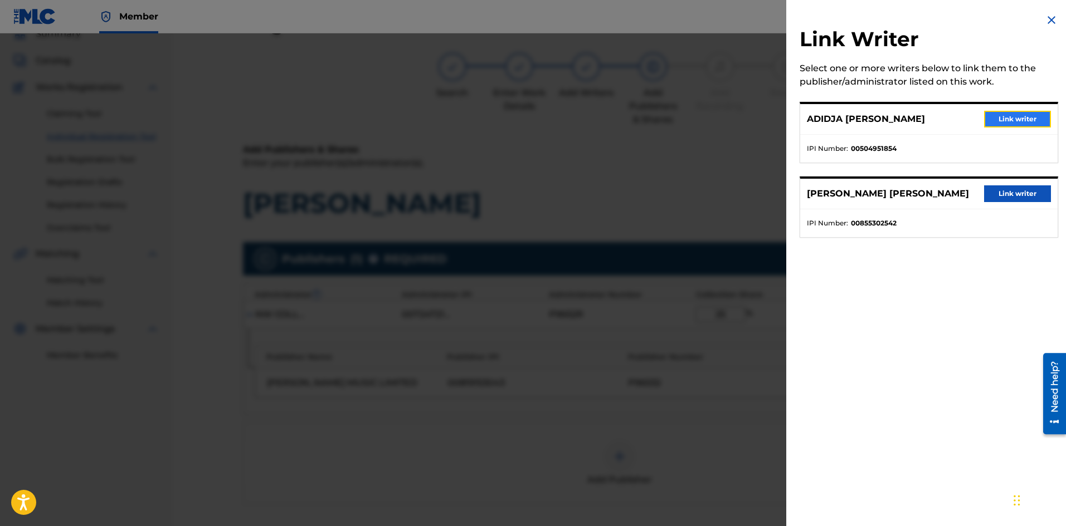
click at [1022, 118] on button "Link writer" at bounding box center [1017, 119] width 67 height 17
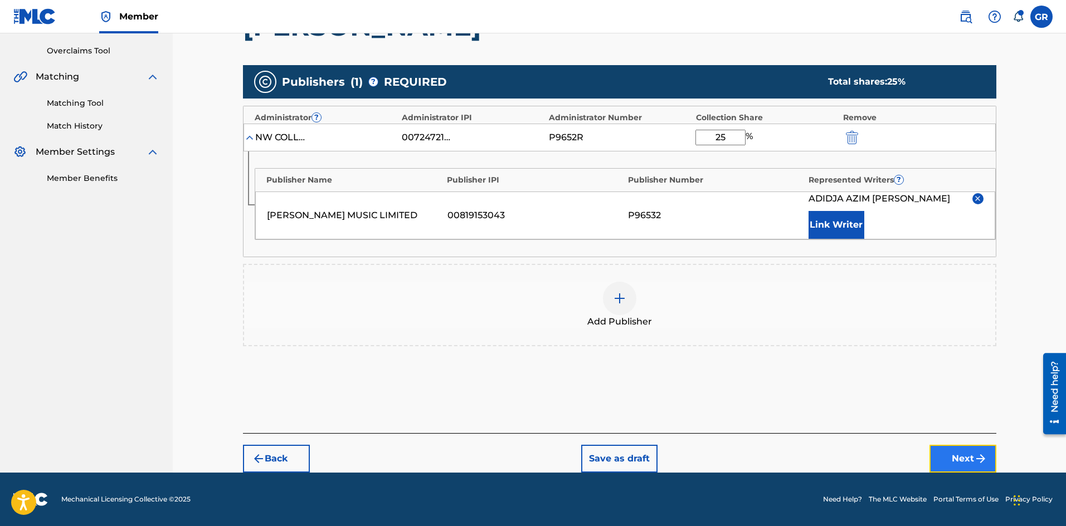
click at [963, 456] on button "Next" at bounding box center [962, 459] width 67 height 28
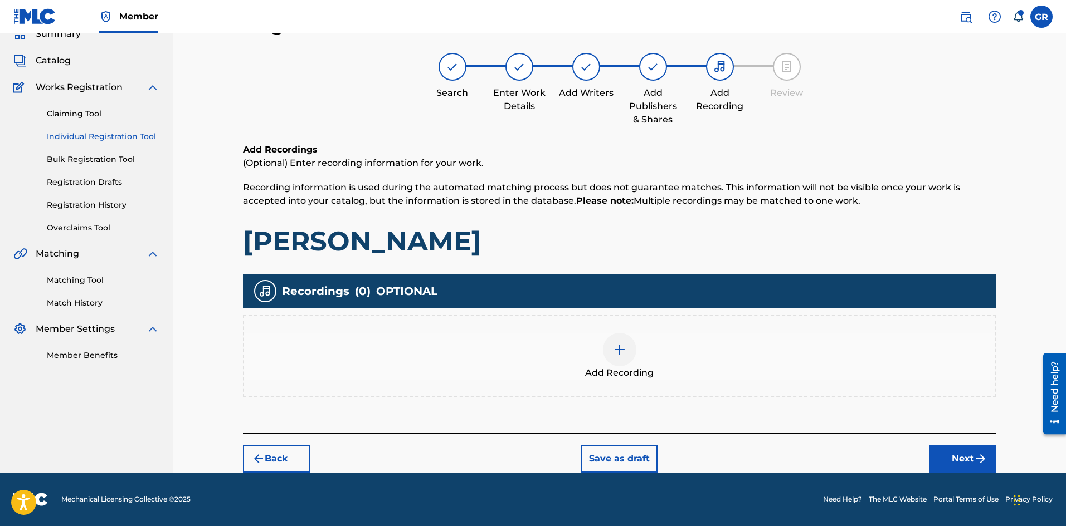
click at [619, 350] on img at bounding box center [619, 349] width 13 height 13
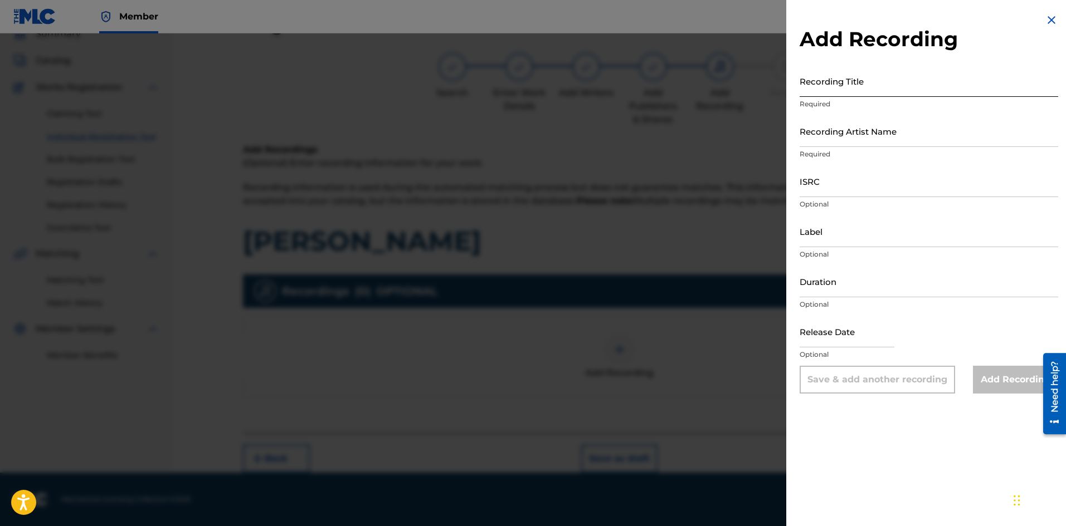
click at [824, 84] on input "Recording Title" at bounding box center [928, 81] width 258 height 32
paste input "MANSA MUSA"
type input "MANSA MUSA"
click at [833, 129] on input "Recording Artist Name" at bounding box center [928, 131] width 258 height 32
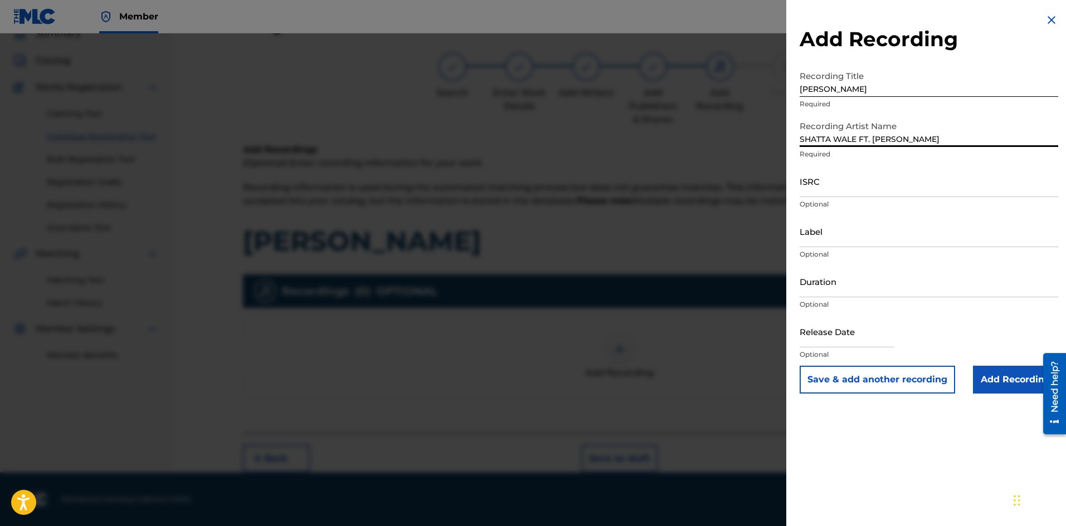
type input "SHATTA WALE FT. VYBZ KARTEL"
click at [825, 180] on input "ISRC" at bounding box center [928, 181] width 258 height 32
paste input "QZHN32309835"
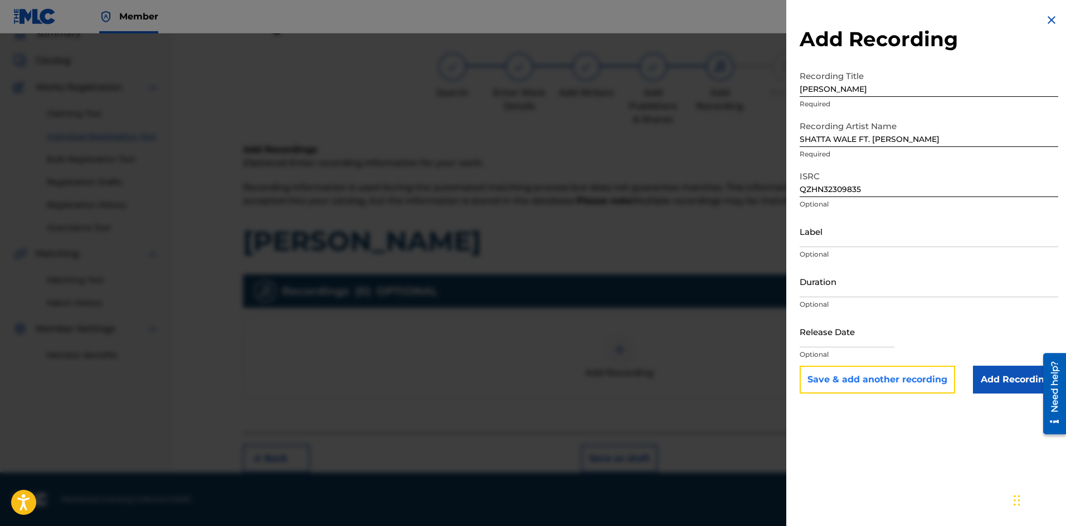
click at [907, 379] on button "Save & add another recording" at bounding box center [876, 380] width 155 height 28
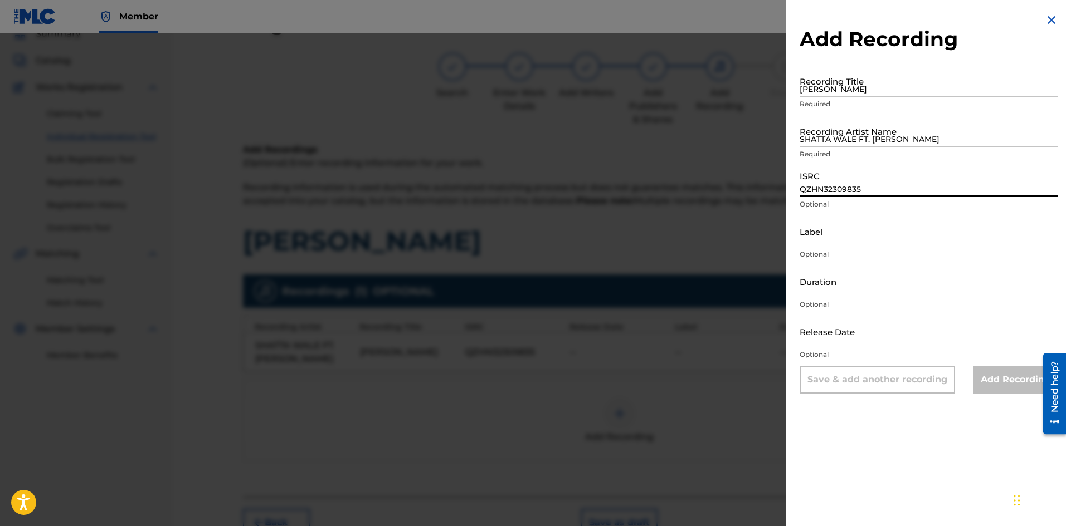
click at [847, 180] on input "QZHN32309835" at bounding box center [928, 181] width 258 height 32
paste input "W9M226094"
type input "QZW9M2260945"
click at [827, 135] on input "SHATTA WALE FT. VYBZ KARTEL" at bounding box center [928, 131] width 258 height 32
type input "SHATTA WALE FT. VYBZ KARTEL"
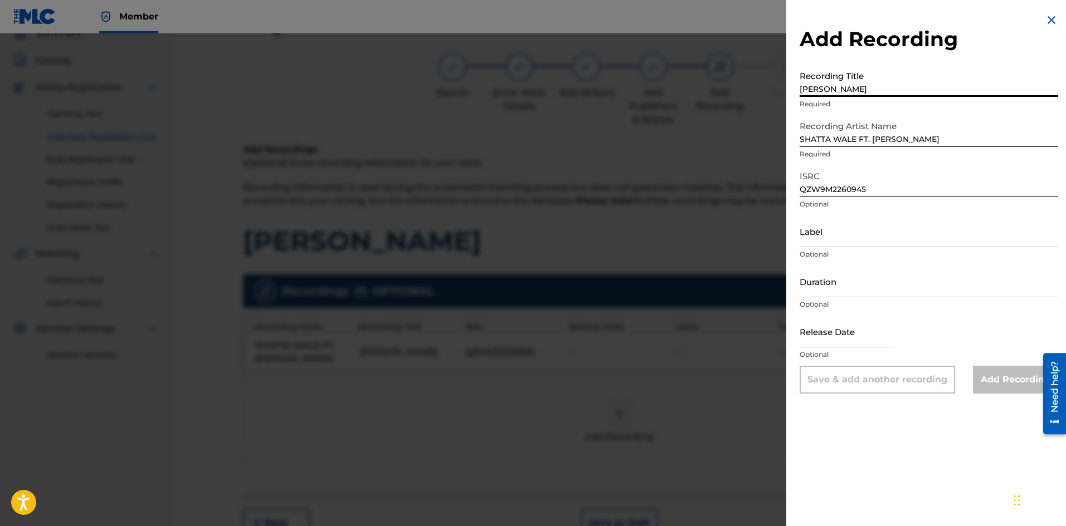
click at [818, 84] on input "MANSA MUSA" at bounding box center [928, 81] width 258 height 32
type input "MANSA MUSA"
click at [927, 159] on div "Recording Artist Name SHATTA WALE FT. VYBZ KARTEL Required" at bounding box center [928, 140] width 258 height 50
click at [990, 316] on div "Release Date Optional" at bounding box center [928, 341] width 258 height 50
click at [996, 373] on div "Add Recording" at bounding box center [1015, 380] width 85 height 28
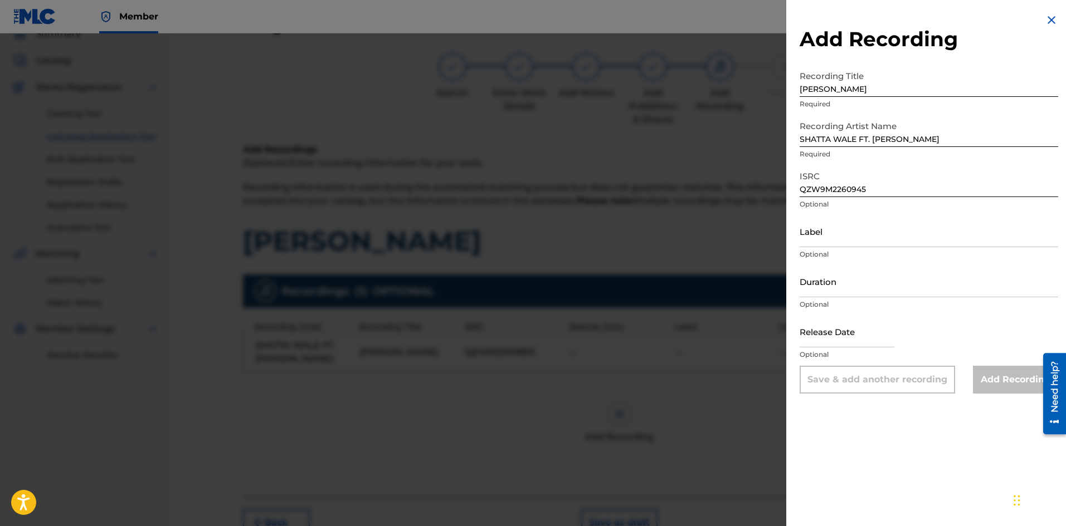
click at [978, 375] on div "Add Recording" at bounding box center [1015, 380] width 85 height 28
click at [1046, 20] on img at bounding box center [1050, 19] width 13 height 13
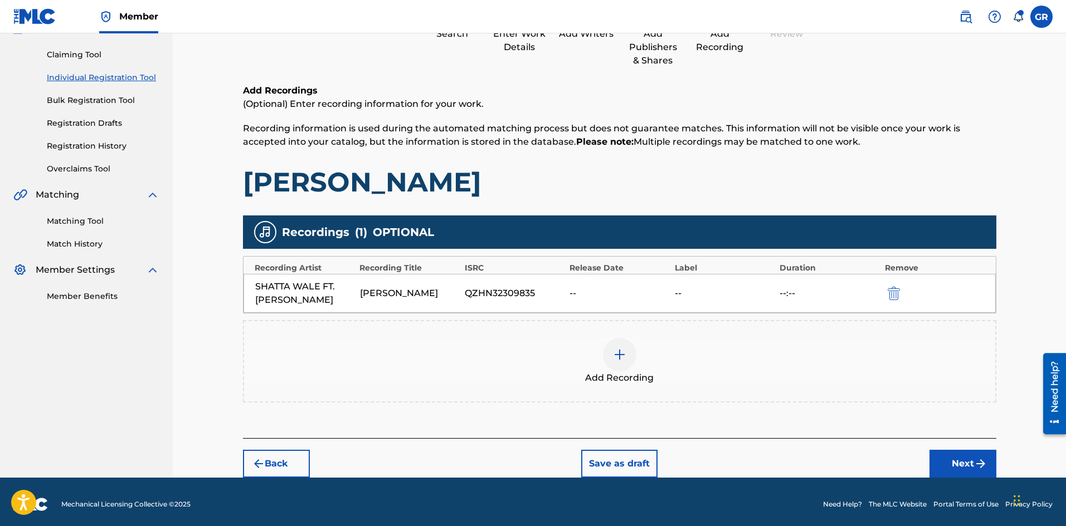
scroll to position [114, 0]
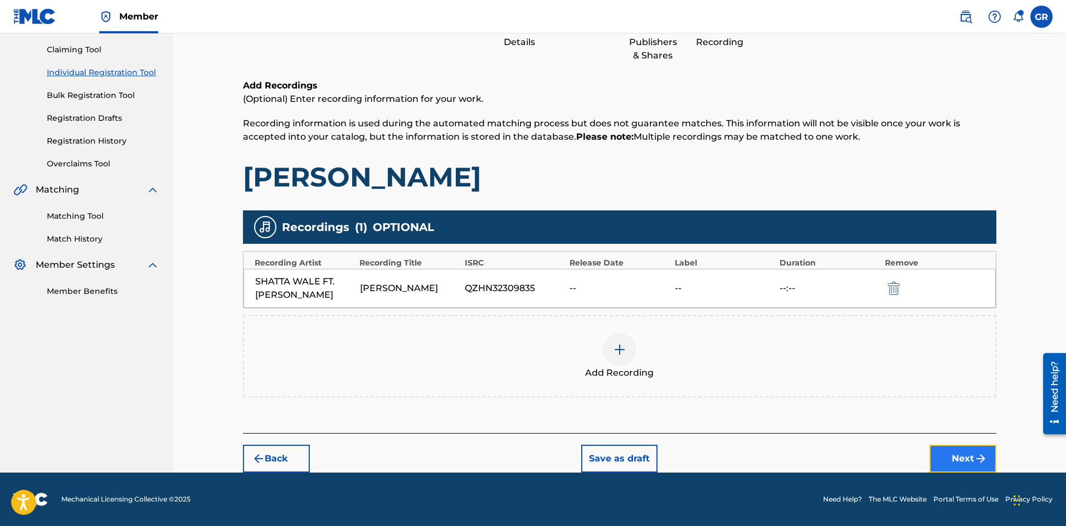
click at [959, 456] on button "Next" at bounding box center [962, 459] width 67 height 28
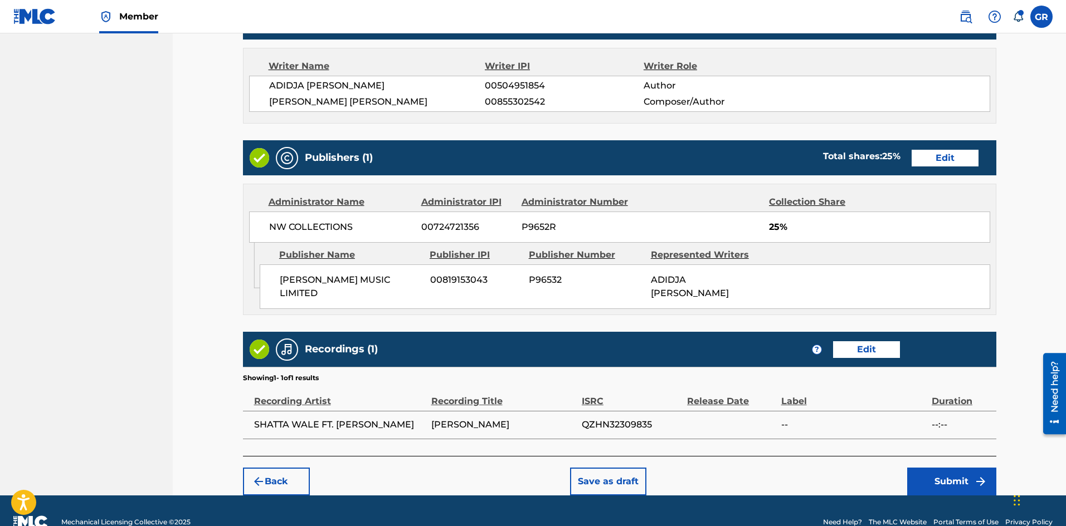
scroll to position [474, 0]
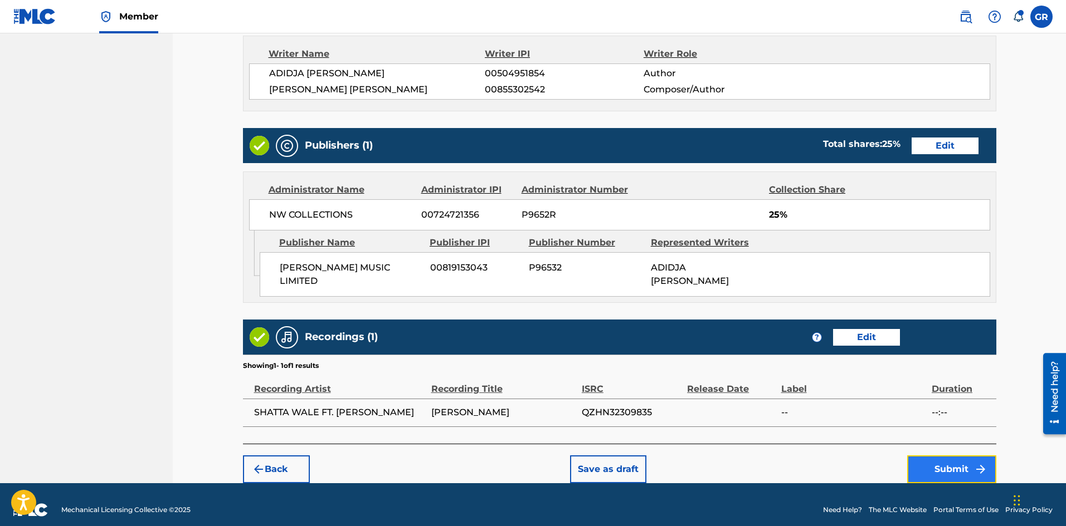
click at [962, 458] on button "Submit" at bounding box center [951, 470] width 89 height 28
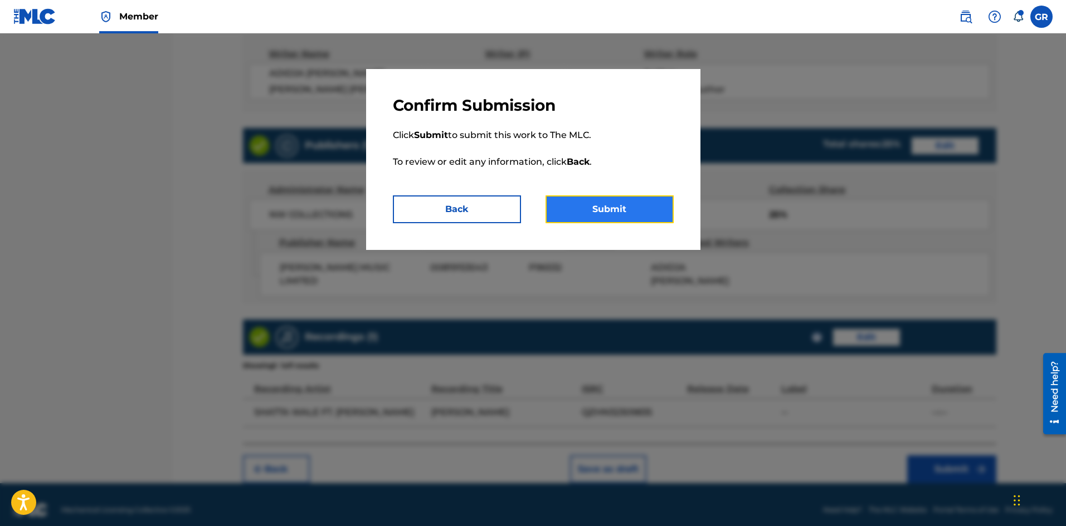
click at [619, 206] on button "Submit" at bounding box center [609, 210] width 128 height 28
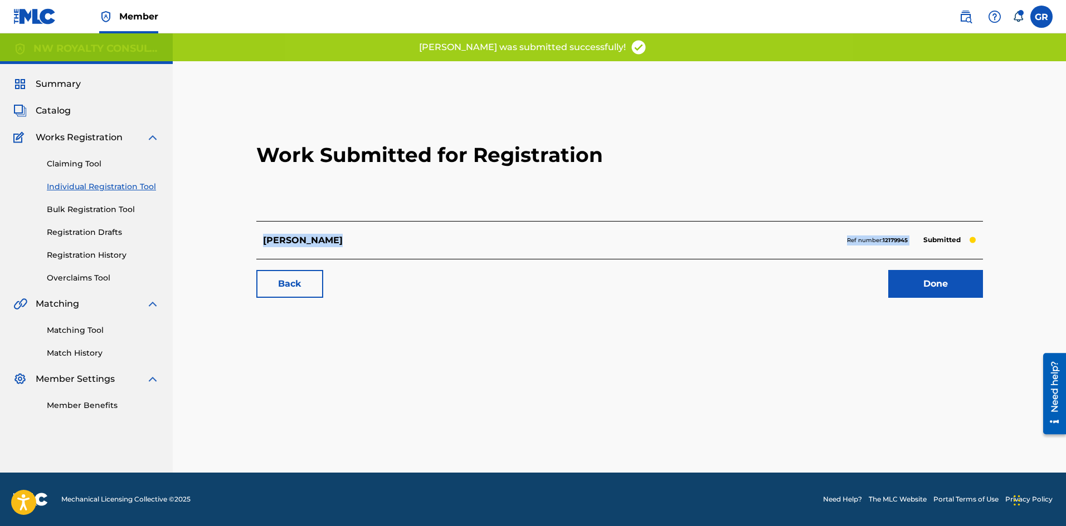
drag, startPoint x: 264, startPoint y: 241, endPoint x: 912, endPoint y: 238, distance: 648.4
click at [912, 238] on div "MANSA MUSA Ref number: 12179945 Submitted" at bounding box center [619, 240] width 726 height 38
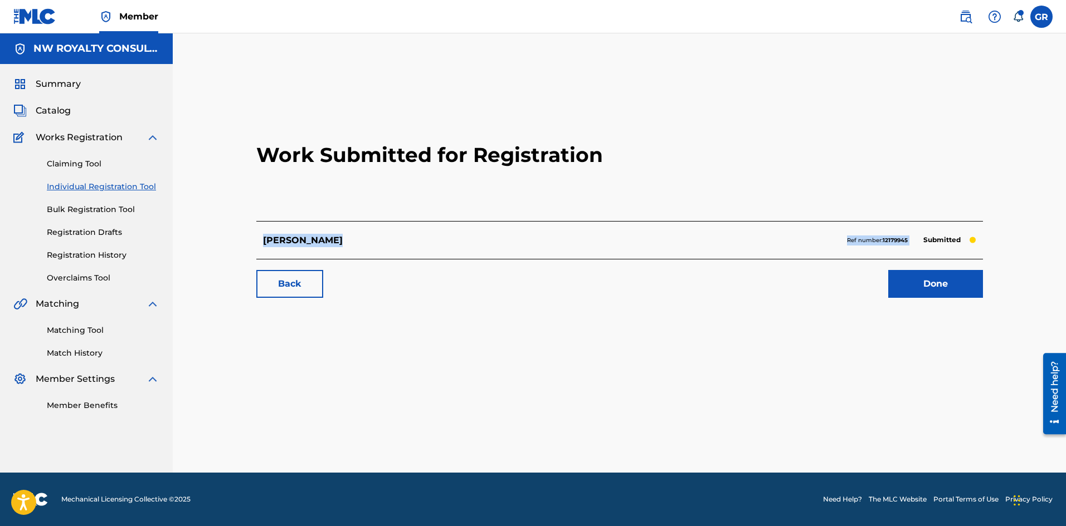
copy div "MANSA MUSA Ref number: 12179945"
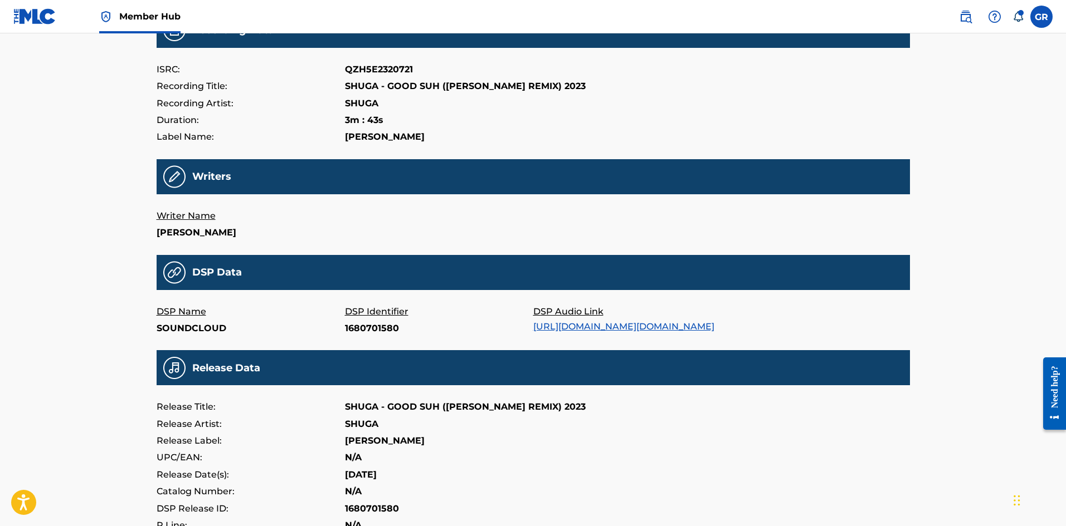
scroll to position [167, 0]
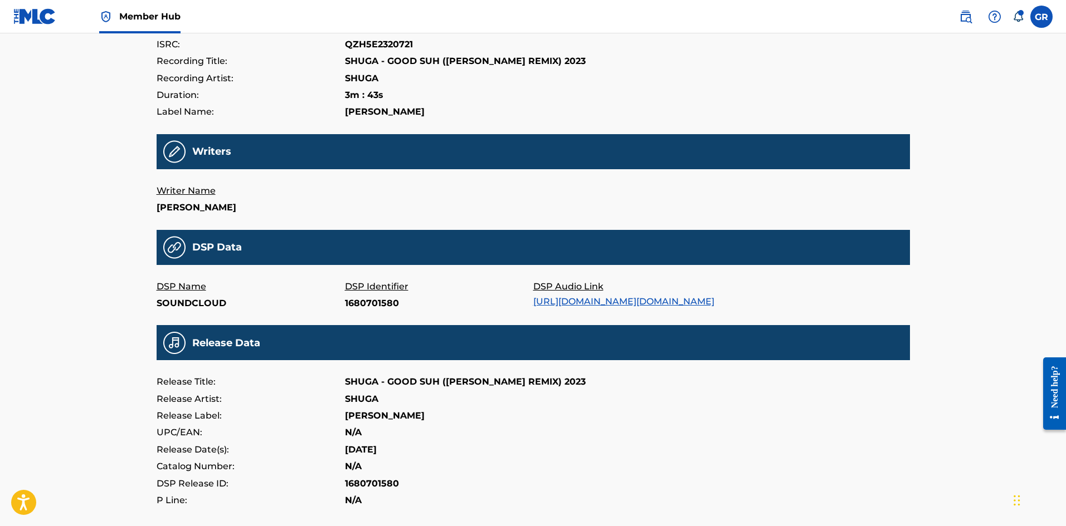
drag, startPoint x: 345, startPoint y: 393, endPoint x: 593, endPoint y: 394, distance: 248.4
click at [593, 390] on div "Release Title: SHUGA - GOOD SUH ([PERSON_NAME] REMIX) 2023" at bounding box center [533, 382] width 753 height 17
copy p "SHUGA - GOOD SUH ([PERSON_NAME] REMIX) 2023"
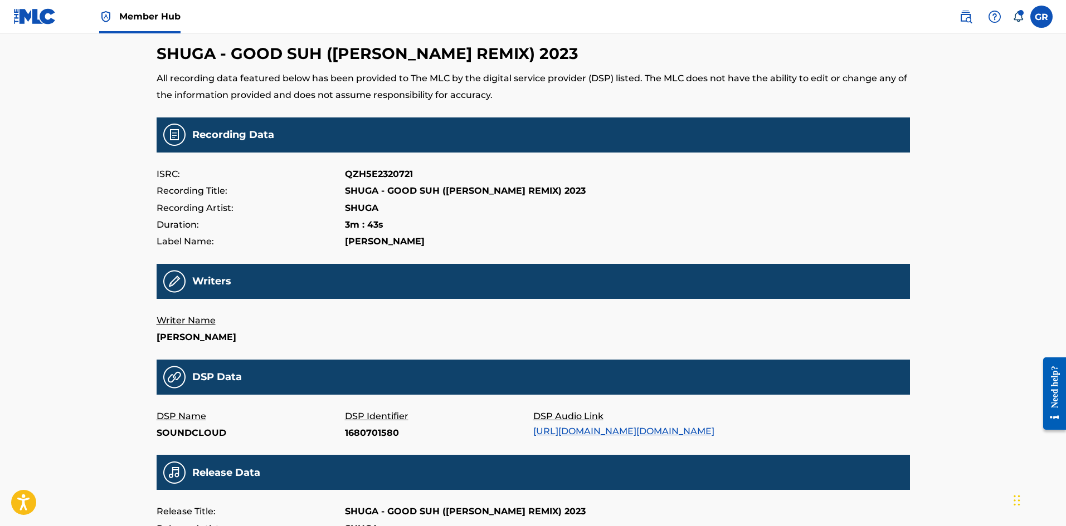
scroll to position [0, 0]
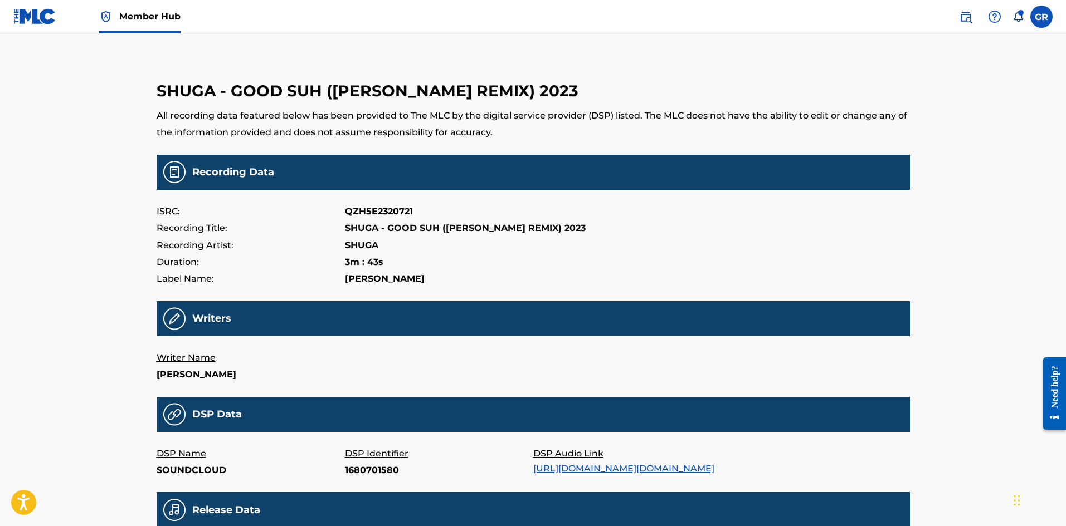
click at [390, 207] on p "QZH5E2320721" at bounding box center [379, 211] width 68 height 17
copy p "QZH5E2320721"
